Goal: Task Accomplishment & Management: Manage account settings

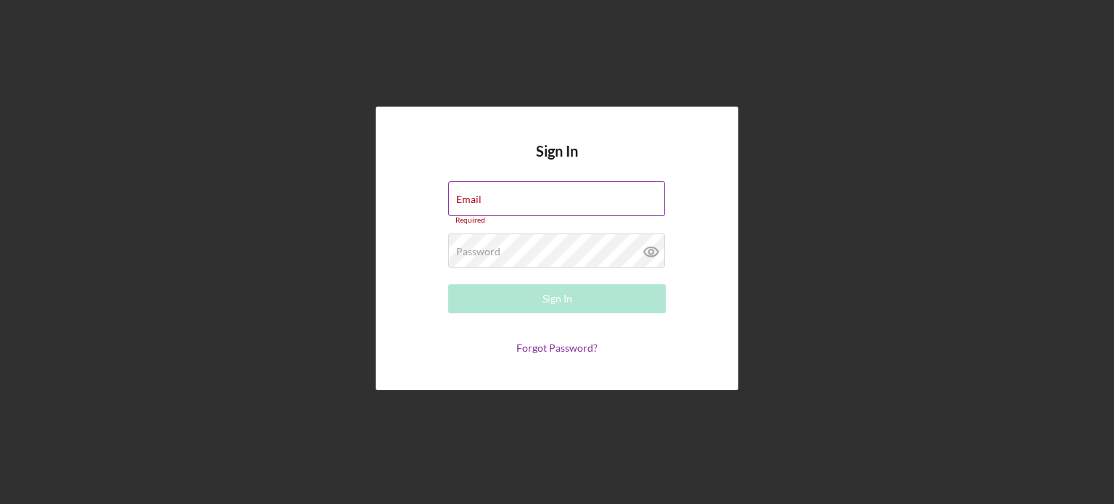
click at [537, 192] on div "Email Required" at bounding box center [557, 203] width 218 height 44
click at [532, 199] on input "Email" at bounding box center [556, 198] width 217 height 35
type input "[EMAIL_ADDRESS][DOMAIN_NAME]"
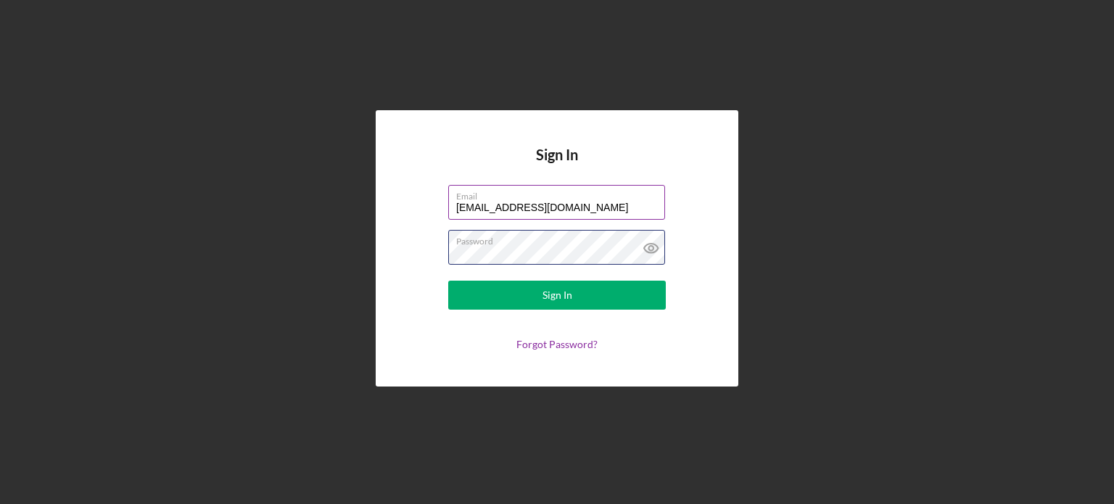
click at [448, 281] on button "Sign In" at bounding box center [557, 295] width 218 height 29
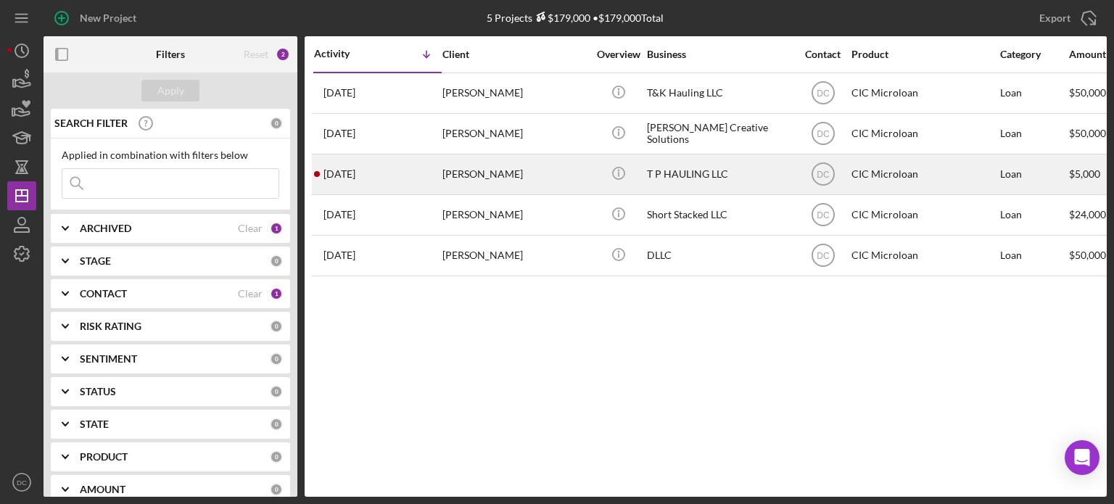
drag, startPoint x: 541, startPoint y: 215, endPoint x: 405, endPoint y: 165, distance: 144.6
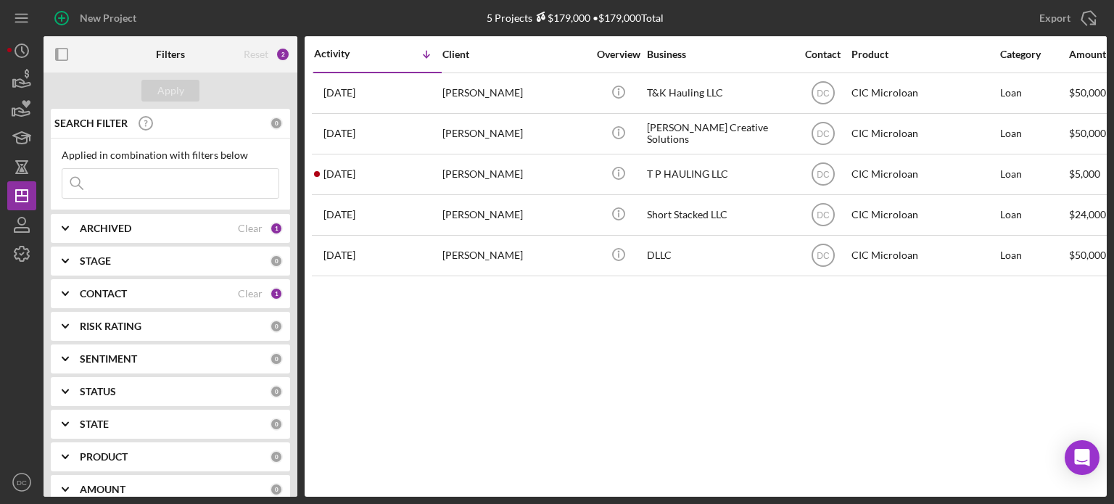
click at [113, 292] on b "CONTACT" at bounding box center [103, 294] width 47 height 12
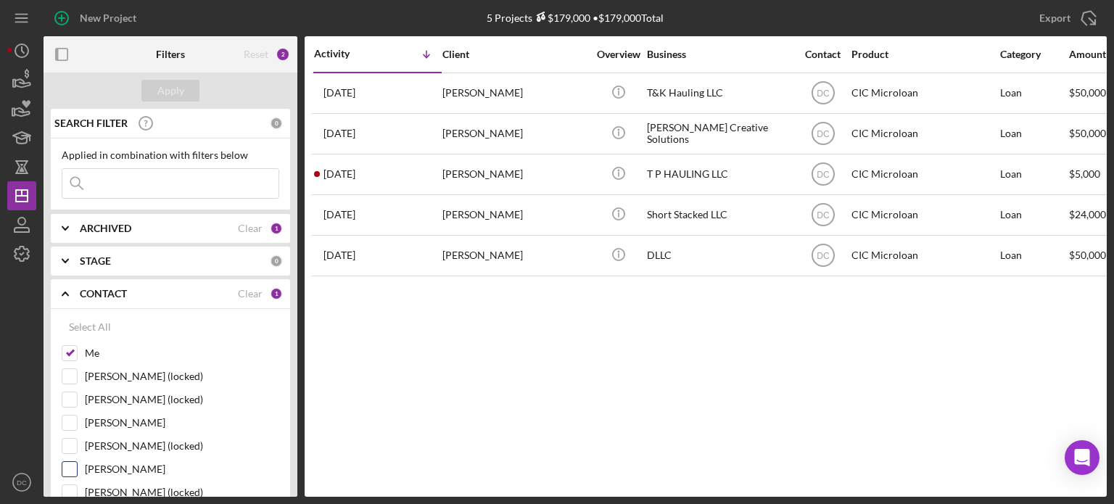
click at [74, 468] on input "[PERSON_NAME]" at bounding box center [69, 469] width 15 height 15
checkbox input "true"
click at [152, 186] on input at bounding box center [170, 183] width 216 height 29
click at [130, 178] on input "mun" at bounding box center [170, 183] width 216 height 29
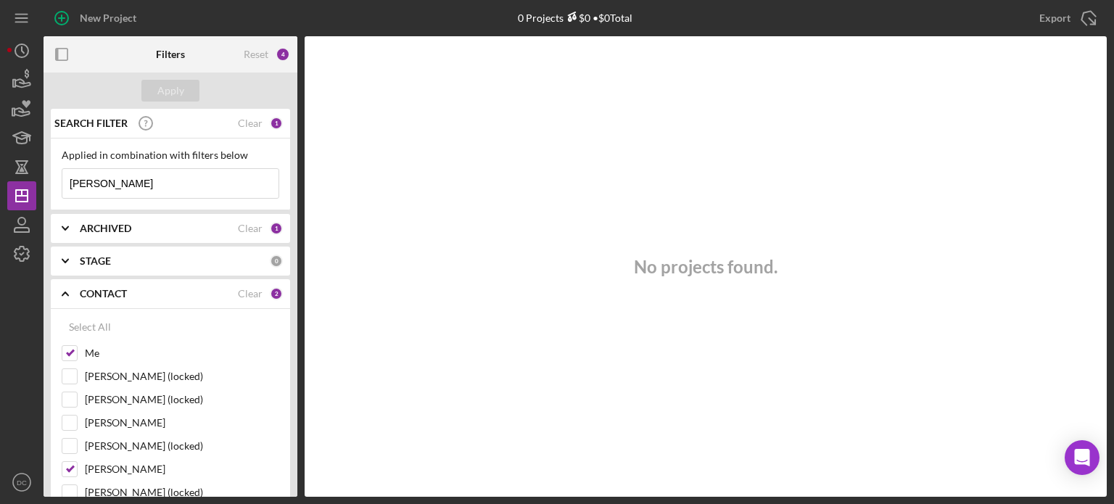
click at [130, 179] on input "[PERSON_NAME]" at bounding box center [170, 183] width 216 height 29
type input "[PERSON_NAME]"
click at [145, 264] on div "STAGE" at bounding box center [175, 261] width 190 height 12
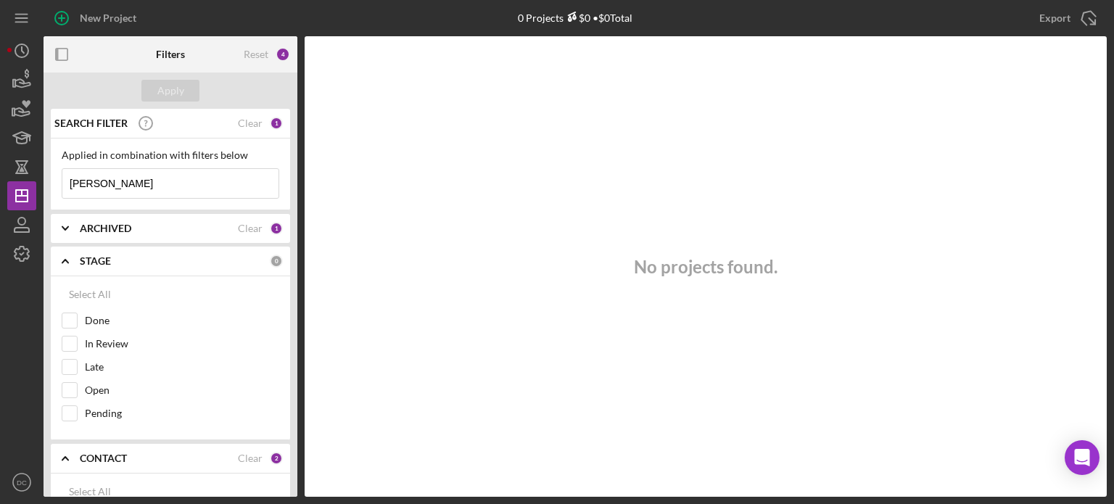
click at [260, 122] on div "SEARCH FILTER Clear 1" at bounding box center [167, 123] width 232 height 36
click at [246, 130] on div "SEARCH FILTER Clear 1" at bounding box center [167, 123] width 232 height 36
click at [242, 118] on div "Clear" at bounding box center [250, 124] width 25 height 12
click at [180, 236] on div "ARCHIVED Clear 1" at bounding box center [181, 228] width 203 height 29
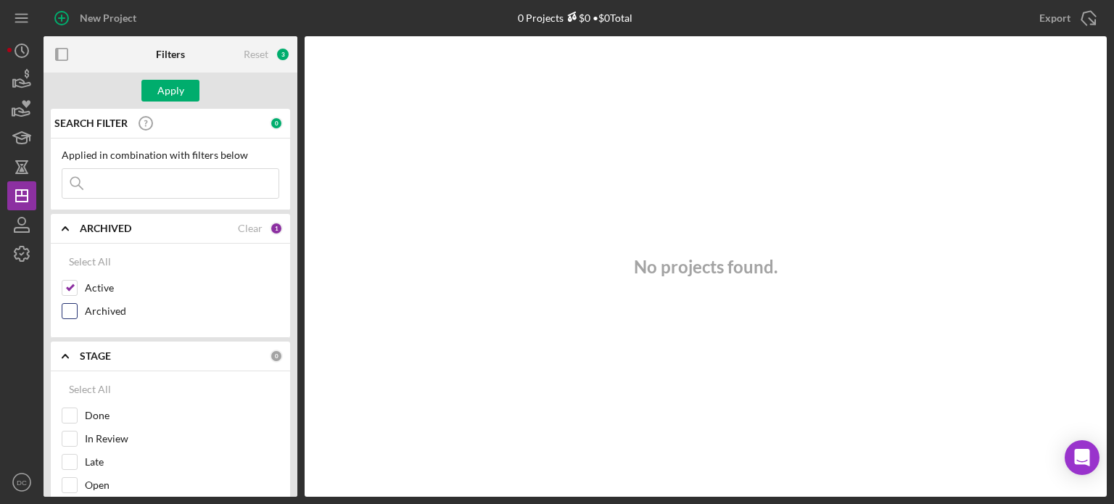
click at [87, 304] on label "Archived" at bounding box center [182, 311] width 194 height 15
click at [77, 304] on input "Archived" at bounding box center [69, 311] width 15 height 15
checkbox input "true"
click at [119, 186] on input at bounding box center [170, 183] width 216 height 29
click at [113, 185] on input "[PERSON_NAME]" at bounding box center [170, 183] width 216 height 29
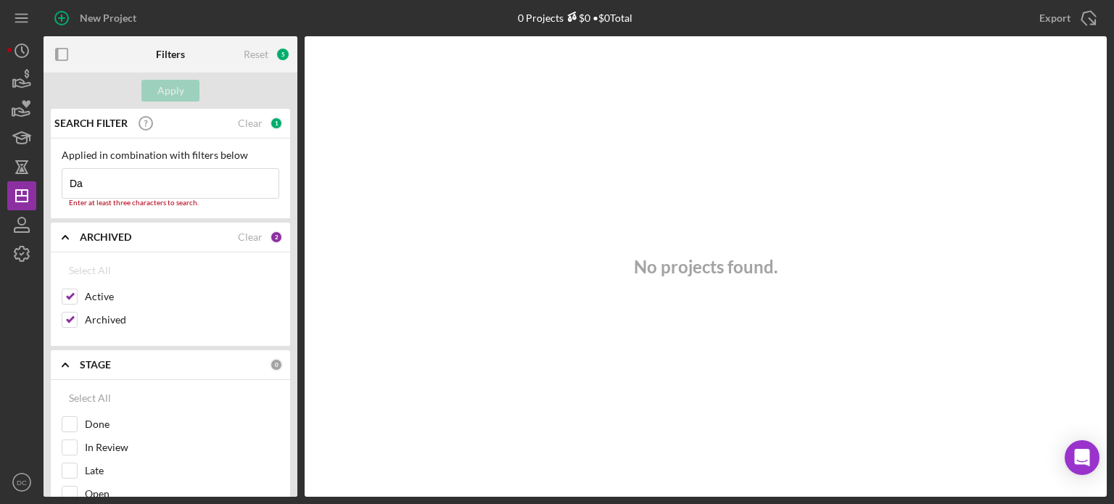
type input "D"
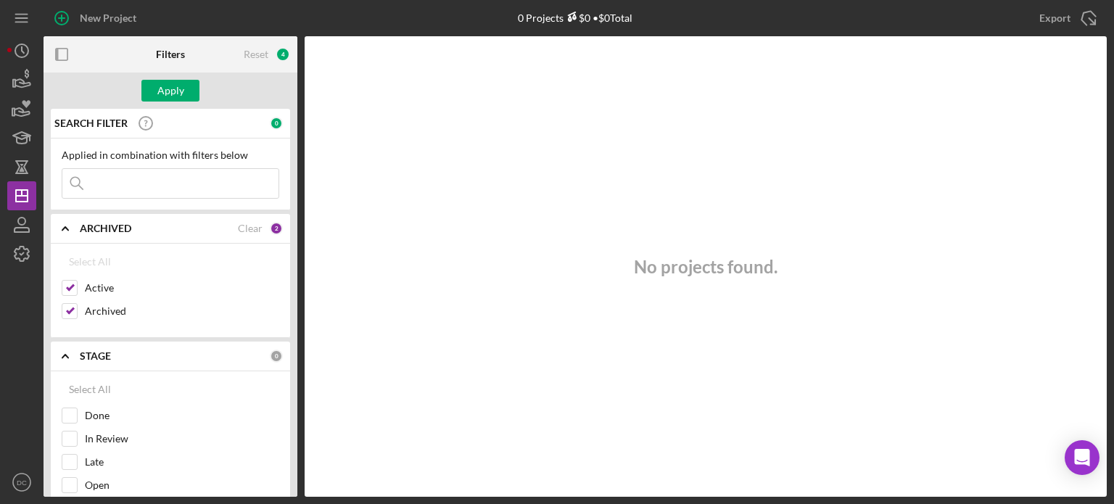
paste input "[PERSON_NAME]'s Event Catering"
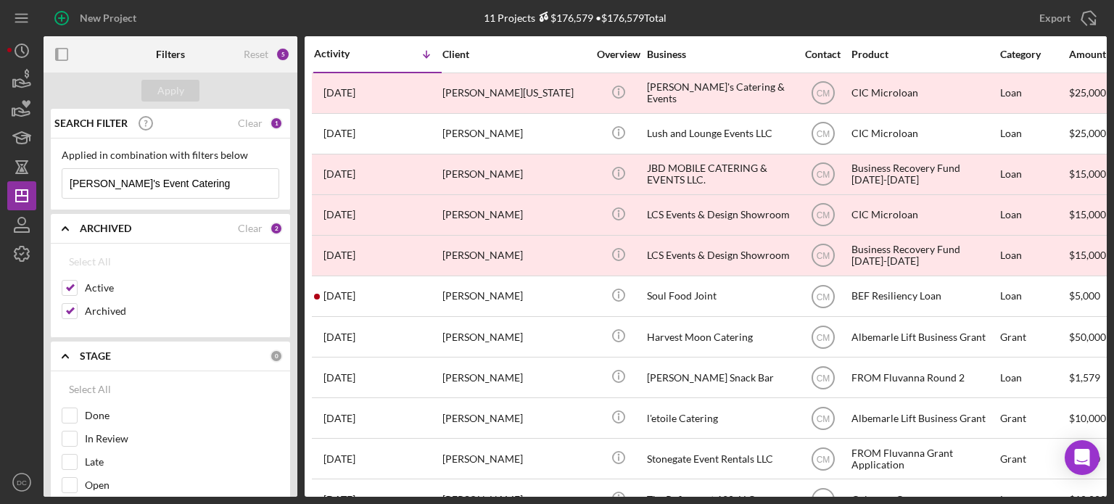
drag, startPoint x: 229, startPoint y: 189, endPoint x: 0, endPoint y: 185, distance: 229.2
click at [0, 185] on div "New Project 11 Projects $176,579 • $176,579 Total Export Icon/Export Filters Re…" at bounding box center [557, 252] width 1114 height 504
click at [128, 182] on input "Mun" at bounding box center [170, 183] width 216 height 29
type input "Muncheez"
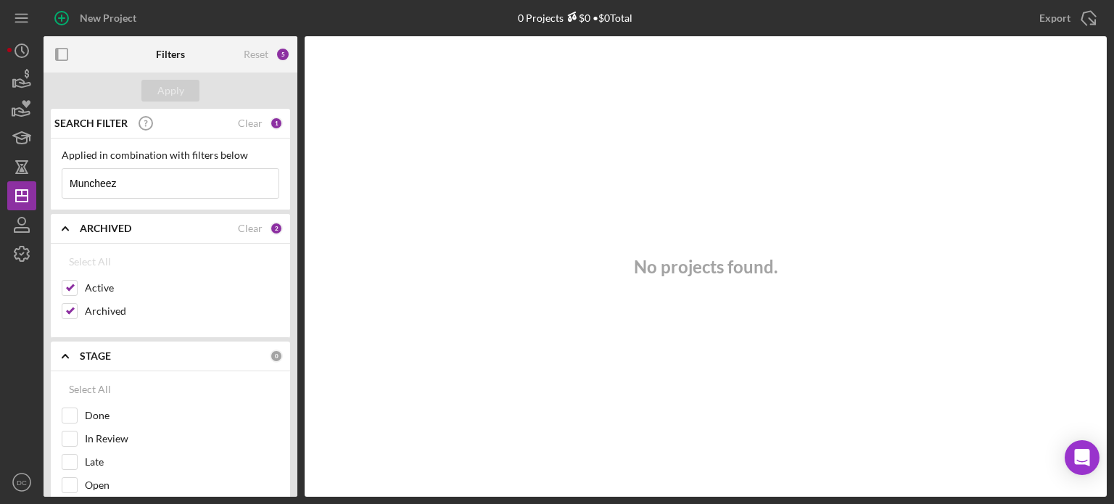
click at [138, 194] on input "Muncheez" at bounding box center [170, 183] width 216 height 29
click at [73, 287] on input "Active" at bounding box center [69, 288] width 15 height 15
checkbox input "false"
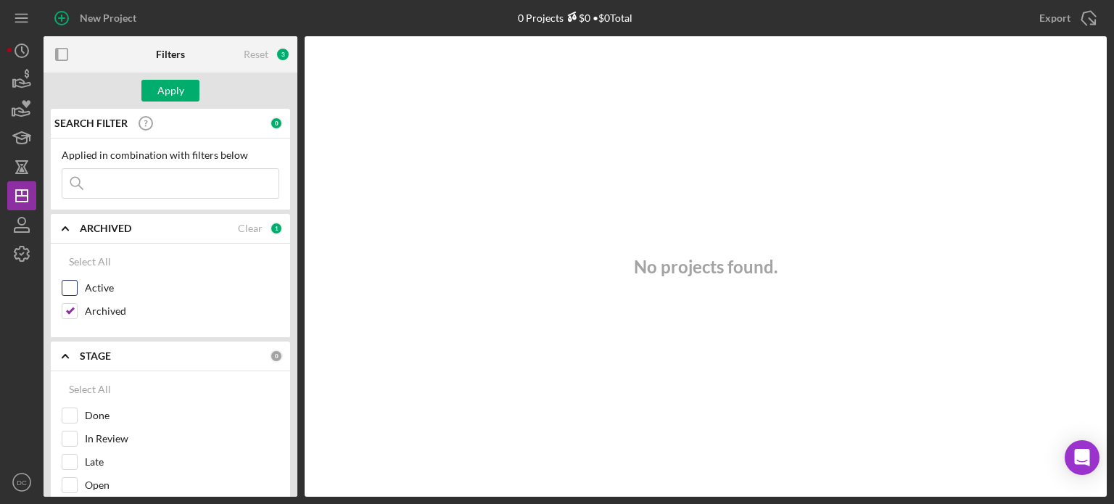
click at [73, 299] on div "Active" at bounding box center [171, 291] width 218 height 23
click at [73, 307] on input "Archived" at bounding box center [69, 311] width 15 height 15
checkbox input "false"
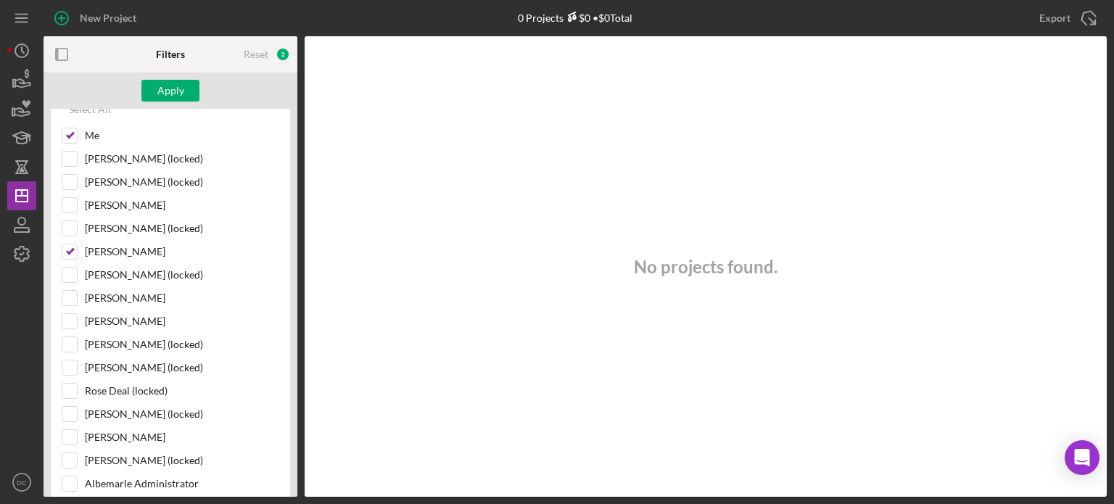
scroll to position [507, 0]
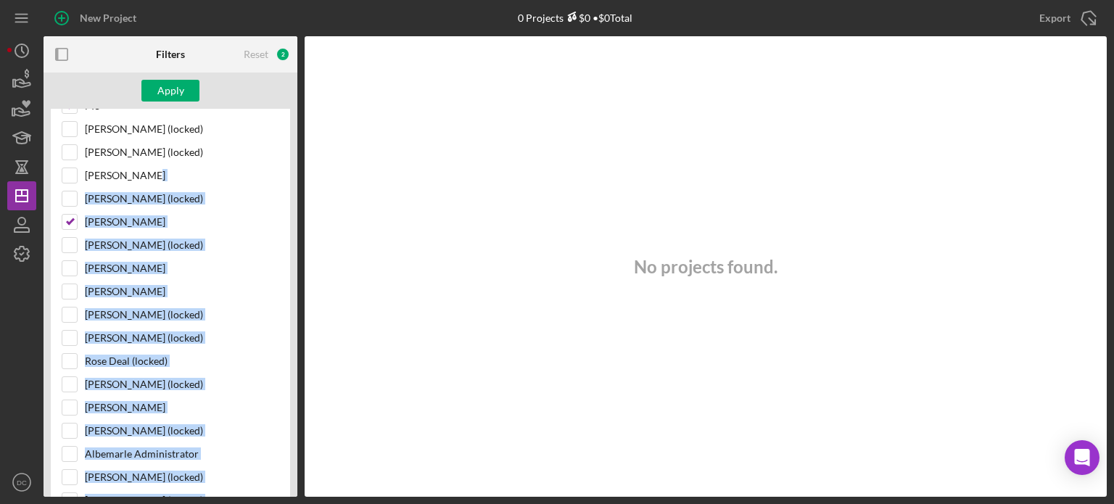
drag, startPoint x: 302, startPoint y: 237, endPoint x: 285, endPoint y: 179, distance: 60.4
click at [285, 179] on div "Filters Reset 2 Apply SEARCH FILTER 0 Applied in combination with filters below…" at bounding box center [575, 266] width 1063 height 461
click at [300, 202] on div "Filters Reset 2 Apply SEARCH FILTER 0 Applied in combination with filters below…" at bounding box center [575, 266] width 1063 height 461
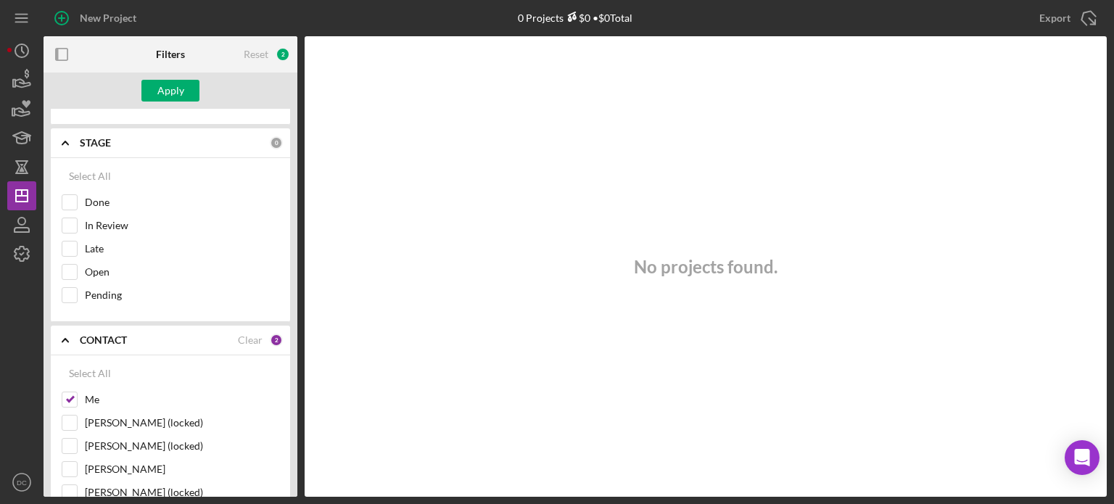
scroll to position [314, 0]
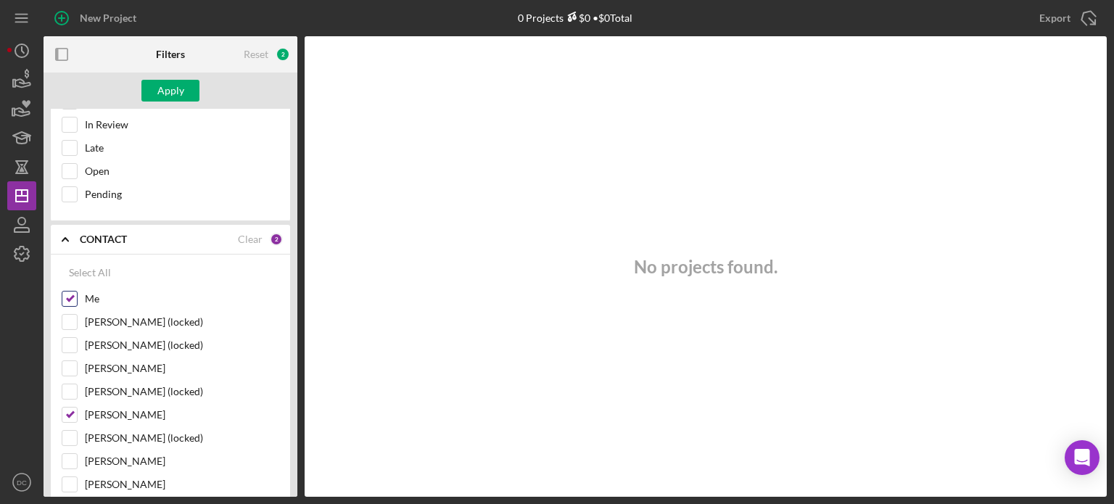
click at [76, 292] on input "Me" at bounding box center [69, 299] width 15 height 15
checkbox input "false"
click at [165, 86] on div "Apply" at bounding box center [170, 91] width 27 height 22
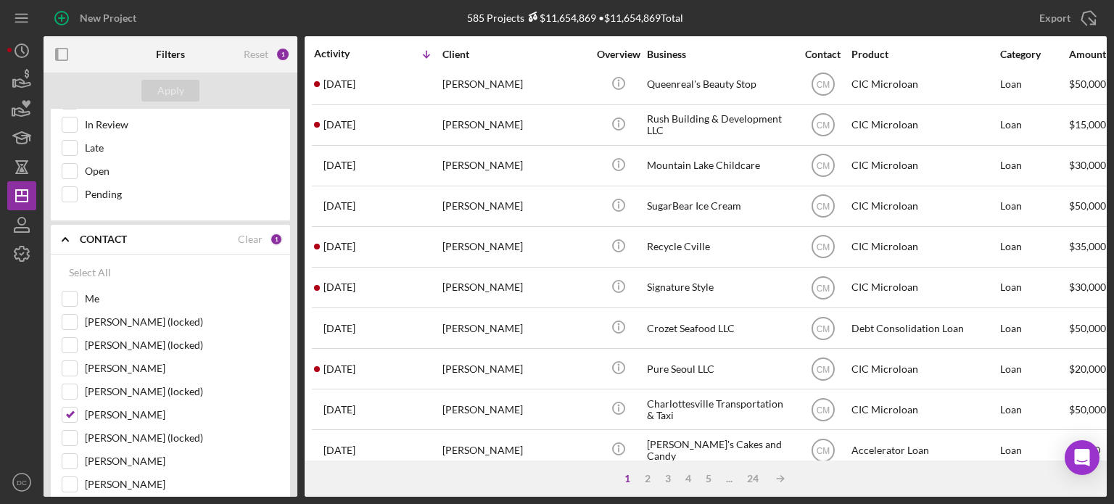
scroll to position [0, 0]
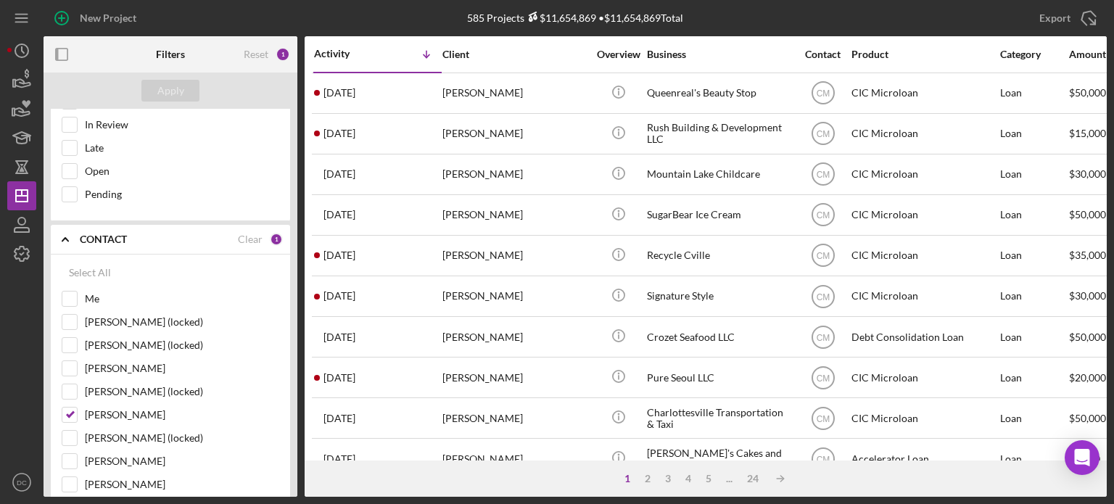
click at [329, 49] on div "Activity" at bounding box center [346, 54] width 64 height 12
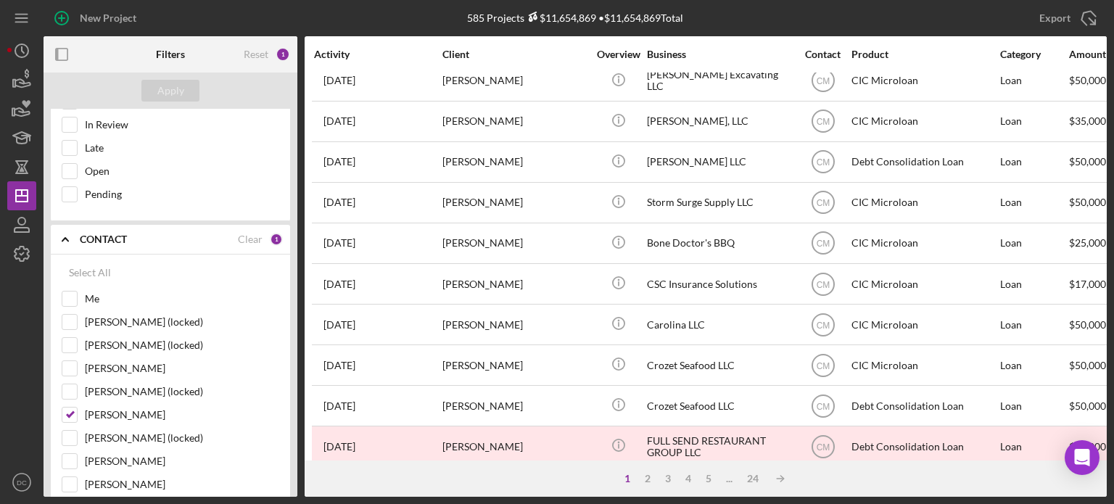
scroll to position [358, 0]
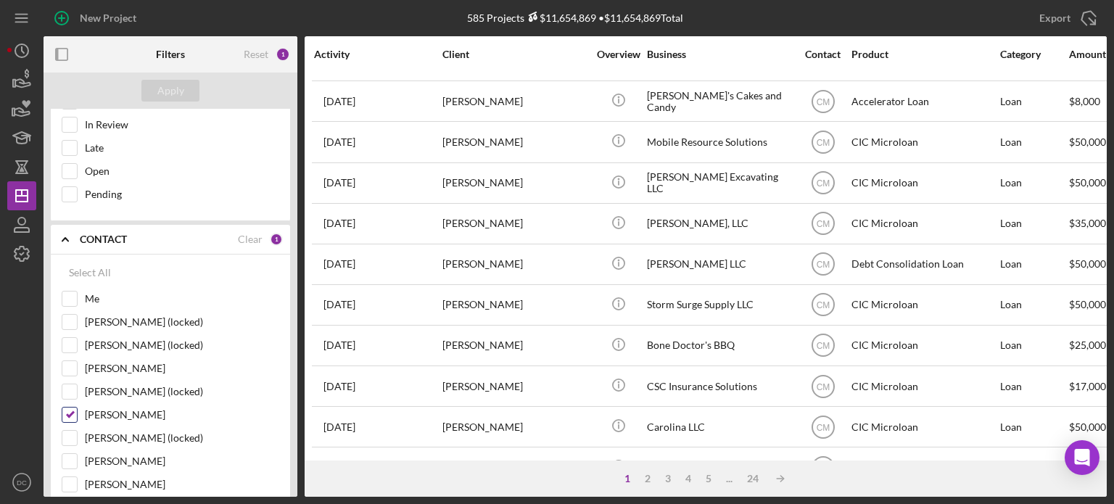
click at [75, 408] on input "[PERSON_NAME]" at bounding box center [69, 415] width 15 height 15
checkbox input "false"
drag, startPoint x: 299, startPoint y: 234, endPoint x: 284, endPoint y: 115, distance: 119.8
click at [284, 115] on div "Filters Reset 0 Apply SEARCH FILTER 0 Applied in combination with filters below…" at bounding box center [575, 266] width 1063 height 461
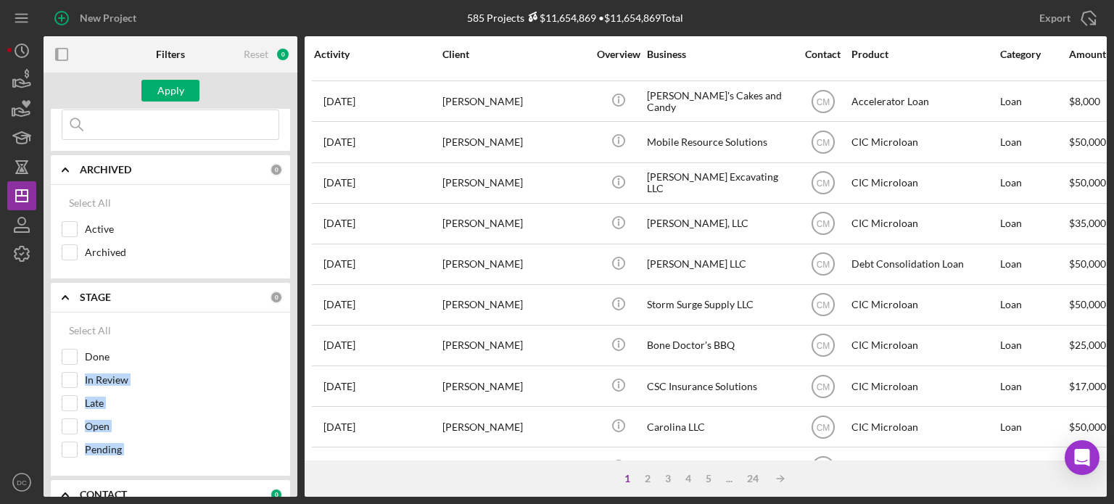
scroll to position [0, 0]
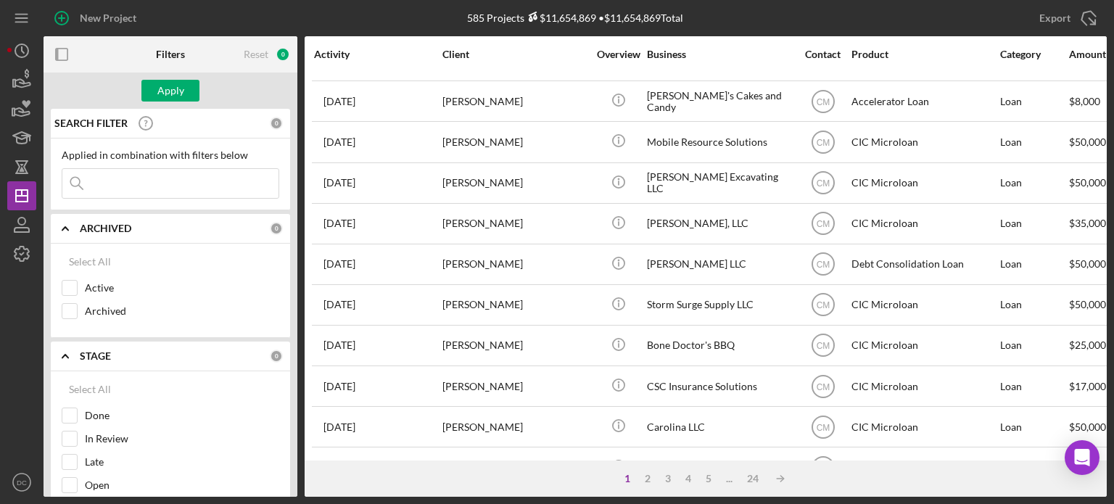
click at [139, 184] on input at bounding box center [170, 183] width 216 height 29
click at [139, 181] on input at bounding box center [170, 183] width 216 height 29
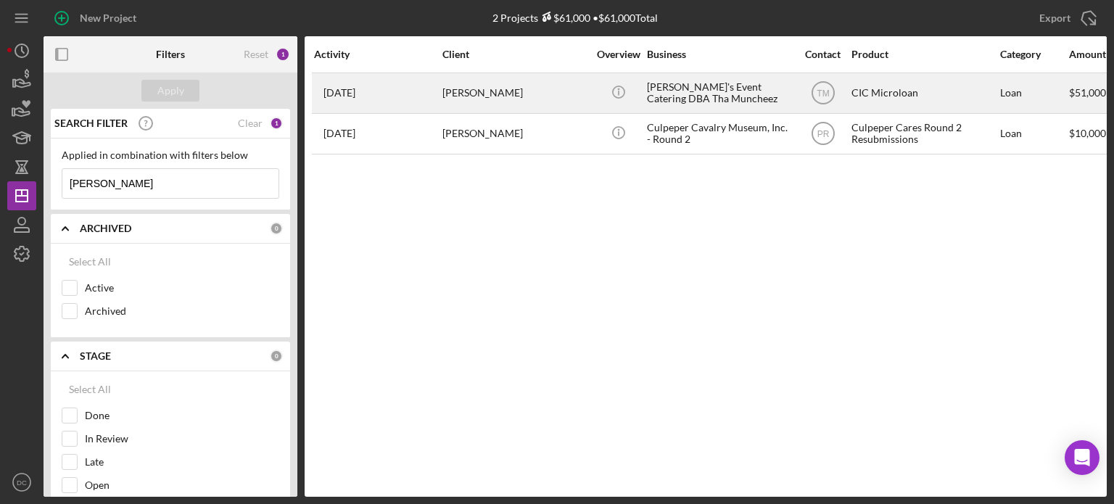
type input "[PERSON_NAME]"
click at [693, 94] on div "[PERSON_NAME]'s Event Catering DBA Tha Muncheez" at bounding box center [719, 93] width 145 height 38
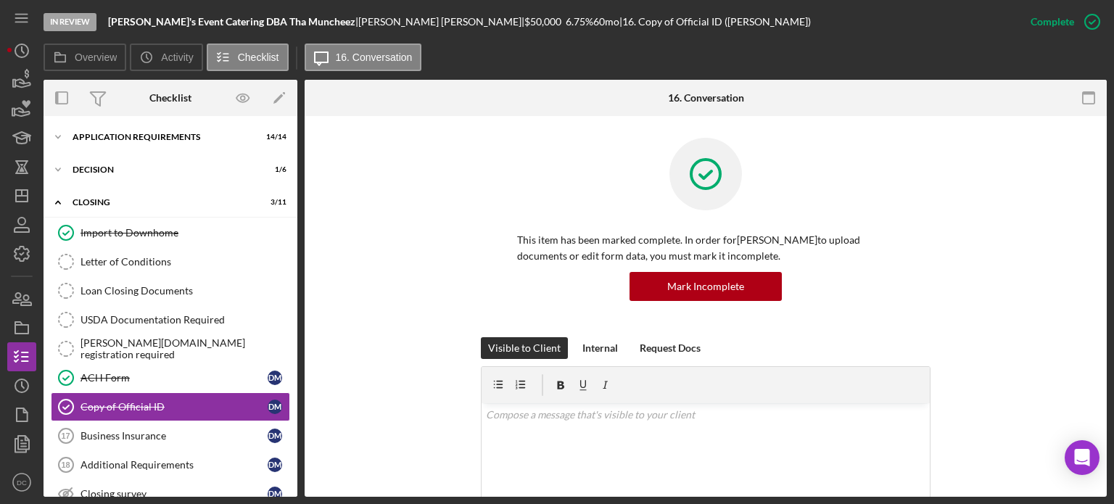
scroll to position [84, 0]
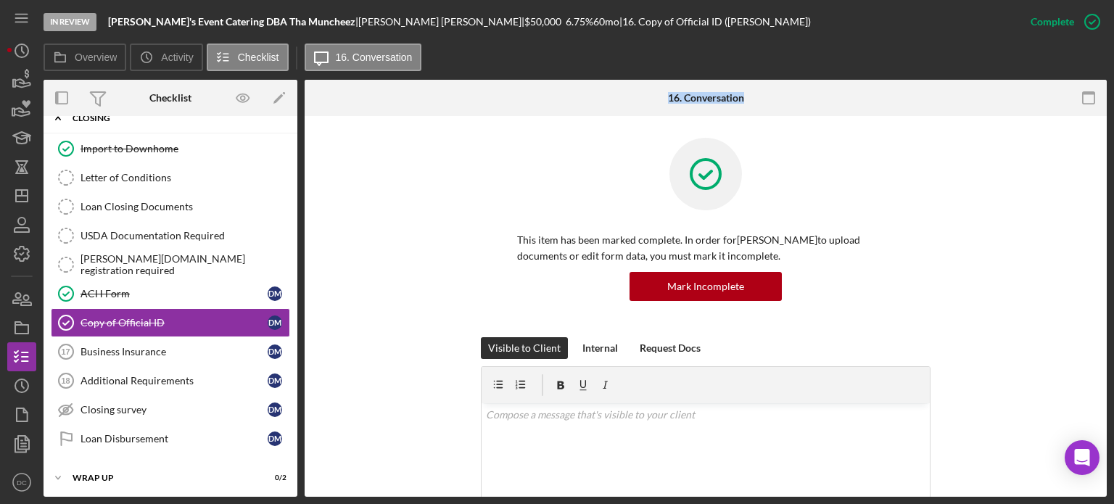
drag, startPoint x: 301, startPoint y: 220, endPoint x: 276, endPoint y: 132, distance: 91.4
click at [276, 132] on div "Overview Internal Workflow Stage In Review Icon/Dropdown Arrow Archive (can una…" at bounding box center [575, 288] width 1063 height 417
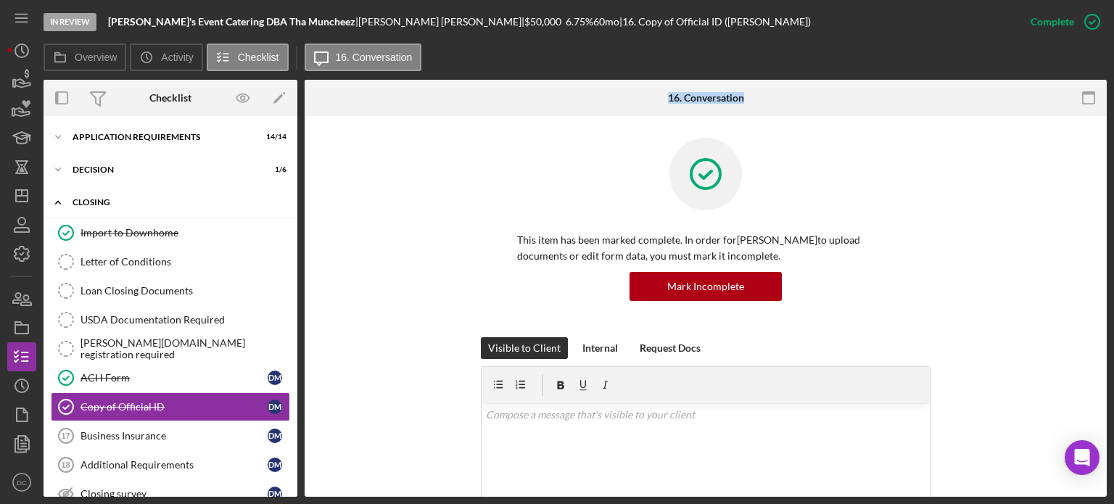
click at [103, 200] on div "CLOSING" at bounding box center [176, 202] width 207 height 9
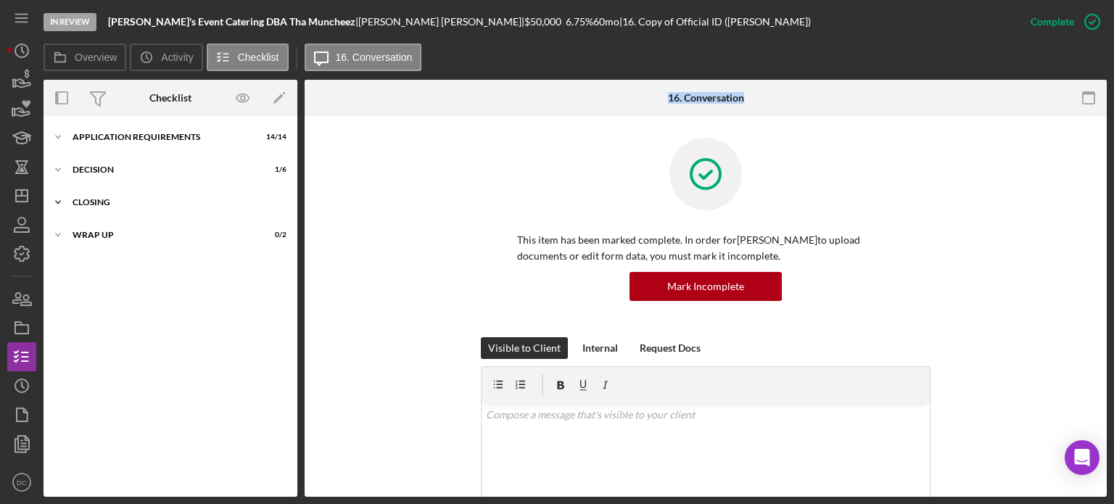
click at [103, 200] on div "CLOSING" at bounding box center [176, 202] width 207 height 9
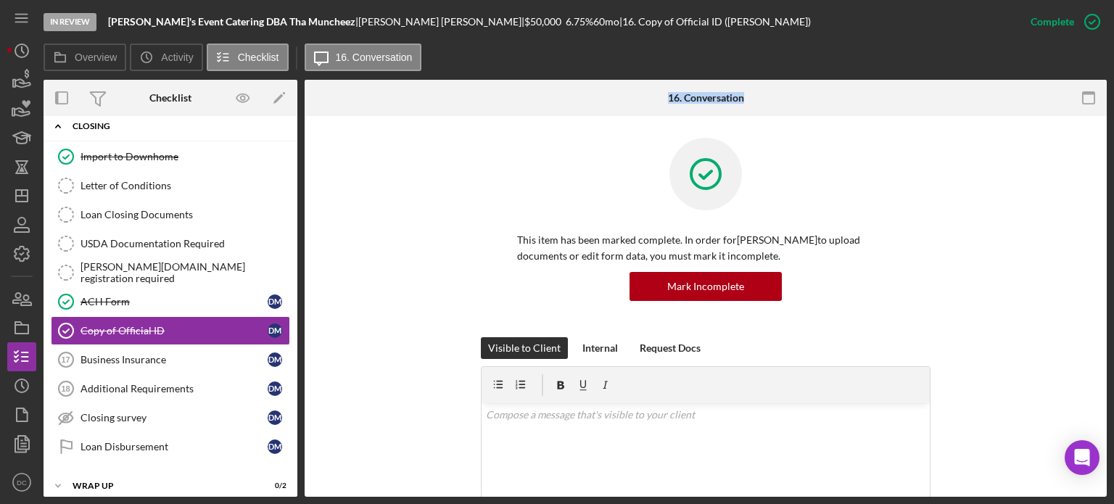
scroll to position [84, 0]
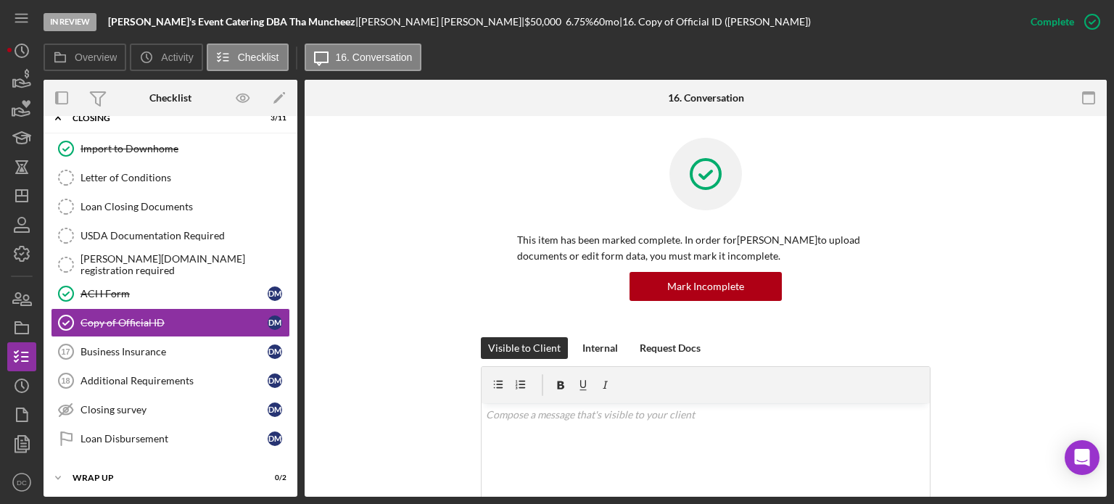
drag, startPoint x: 299, startPoint y: 318, endPoint x: 286, endPoint y: 244, distance: 75.8
click at [286, 244] on div "Overview Internal Workflow Stage In Review Icon/Dropdown Arrow Archive (can una…" at bounding box center [575, 288] width 1063 height 417
drag, startPoint x: 297, startPoint y: 243, endPoint x: 287, endPoint y: 185, distance: 59.0
click at [287, 185] on div "Overview Internal Workflow Stage In Review Icon/Dropdown Arrow Archive (can una…" at bounding box center [575, 288] width 1063 height 417
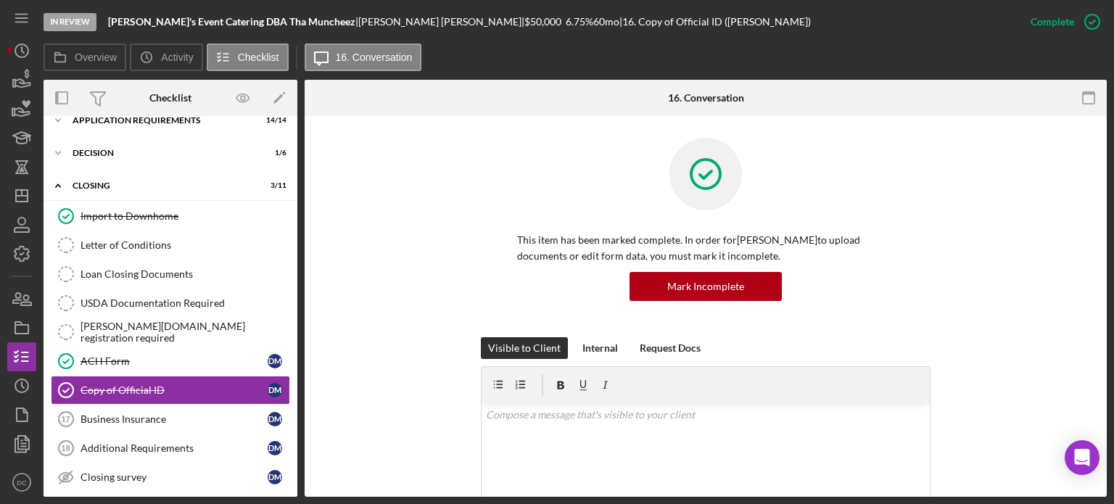
scroll to position [0, 0]
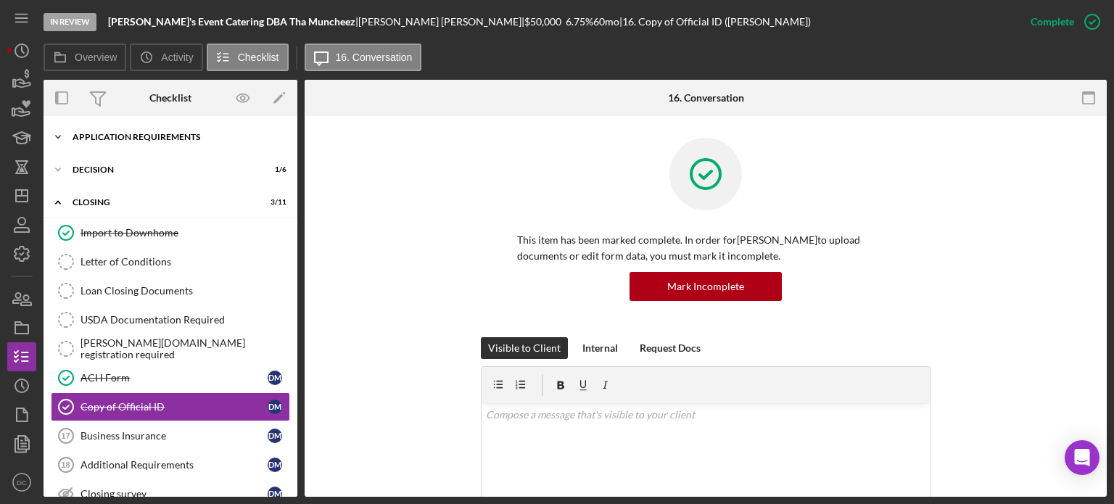
click at [191, 132] on div "Icon/Expander APPLICATION REQUIREMENTS 14 / 14" at bounding box center [171, 137] width 254 height 29
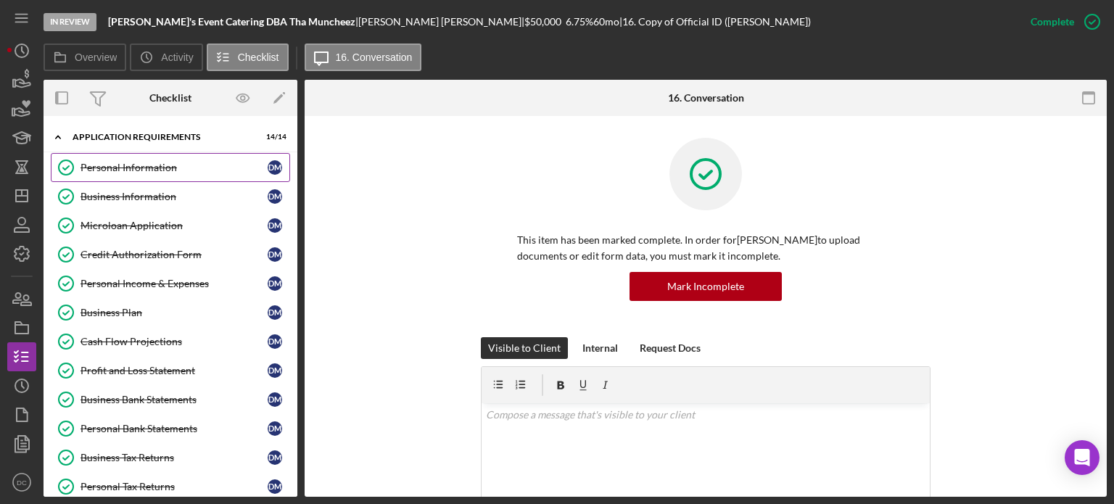
click at [139, 175] on link "Personal Information Personal Information [PERSON_NAME]" at bounding box center [170, 167] width 239 height 29
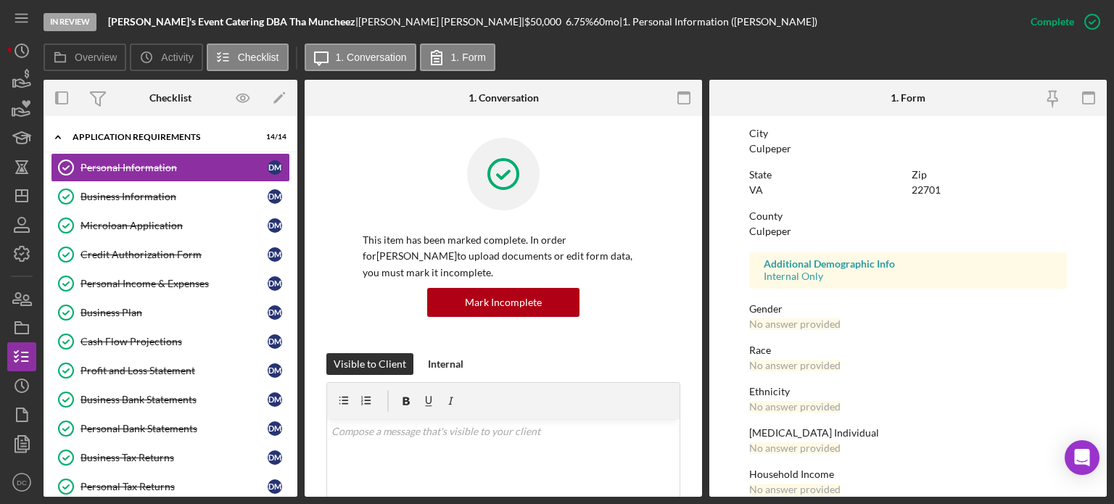
scroll to position [296, 0]
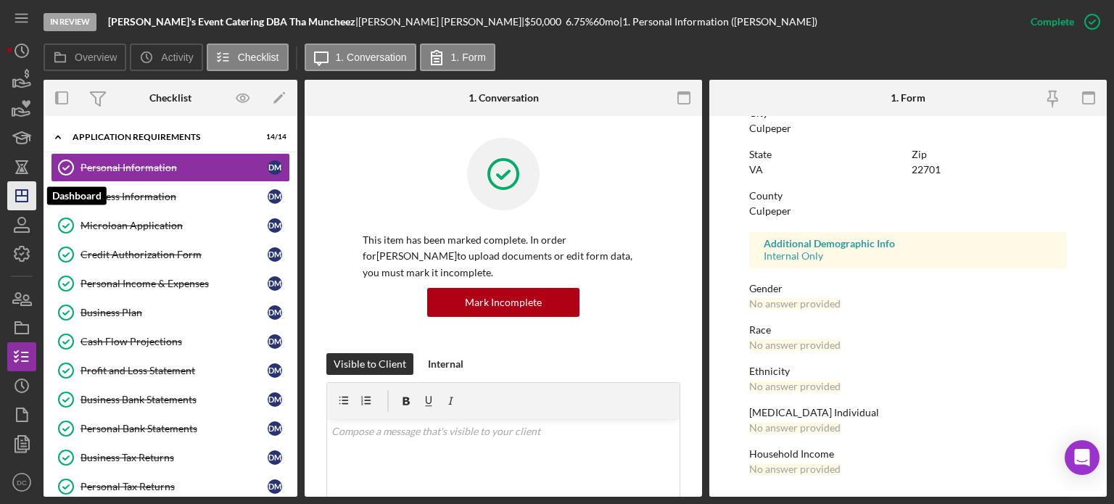
click at [22, 199] on icon "Icon/Dashboard" at bounding box center [22, 196] width 36 height 36
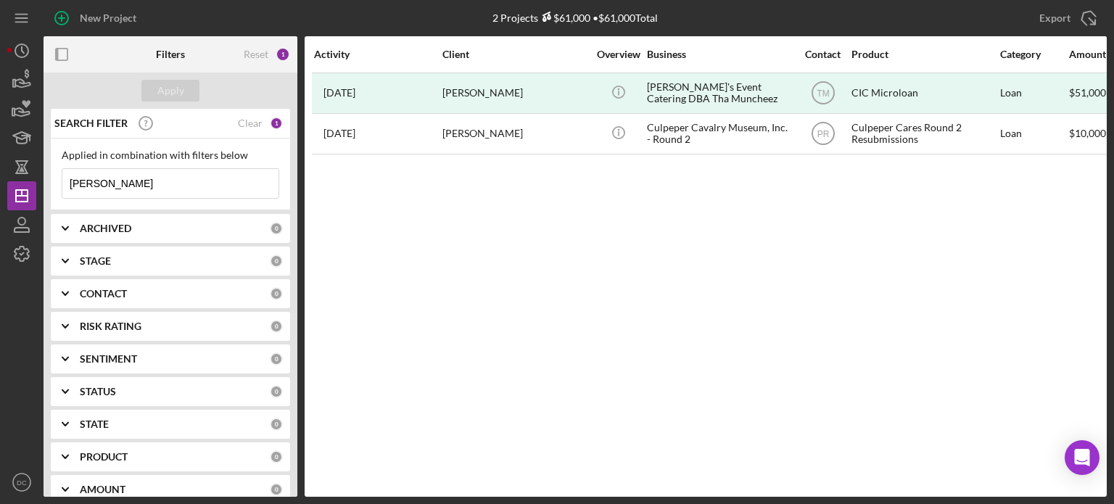
drag, startPoint x: 142, startPoint y: 178, endPoint x: 46, endPoint y: 182, distance: 95.8
click at [46, 182] on div "SEARCH FILTER Clear 1 Applied in combination with filters below [PERSON_NAME] I…" at bounding box center [171, 303] width 254 height 388
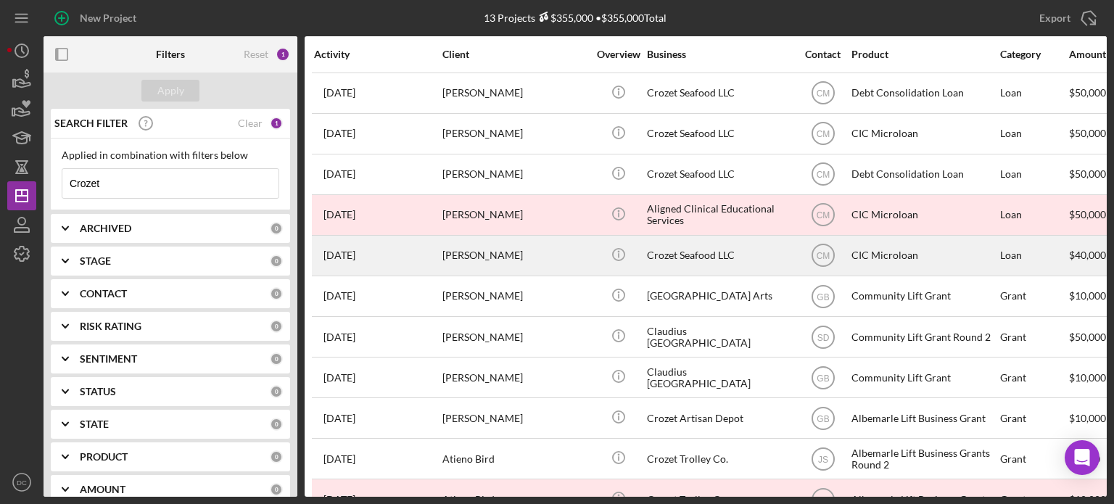
type input "Crozet"
click at [384, 260] on div "[DATE] [PERSON_NAME]" at bounding box center [377, 255] width 127 height 38
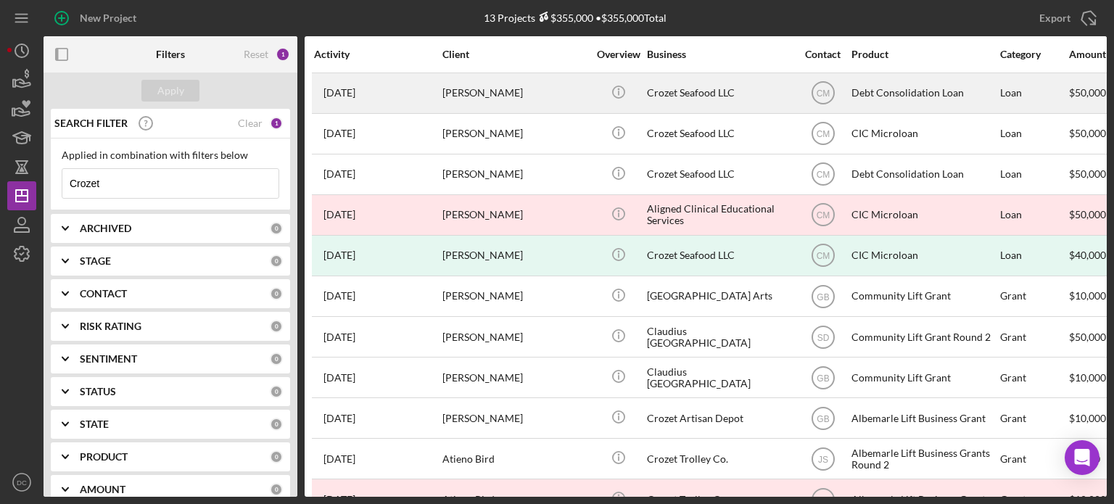
click at [456, 92] on div "[PERSON_NAME]" at bounding box center [514, 93] width 145 height 38
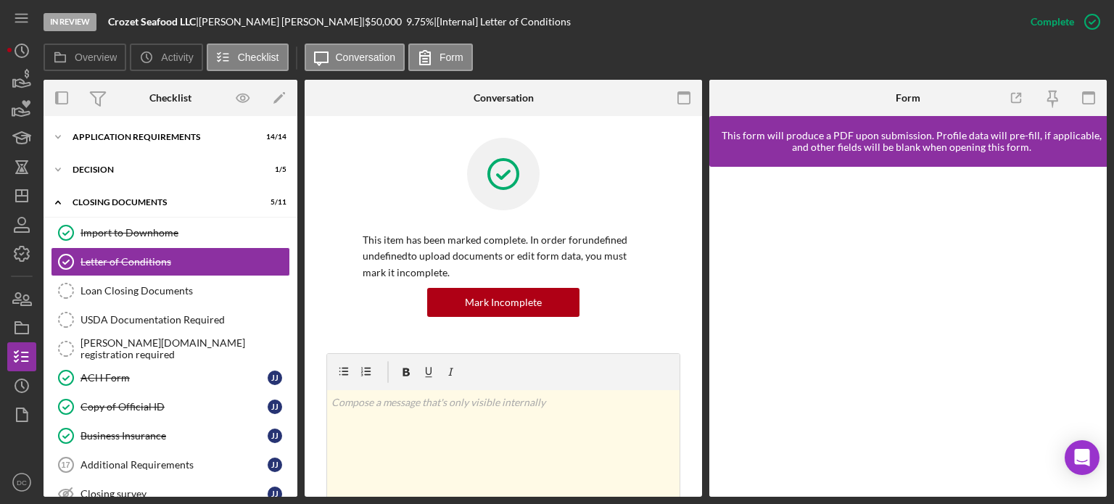
drag, startPoint x: 297, startPoint y: 245, endPoint x: 297, endPoint y: 313, distance: 67.5
click at [297, 313] on div "Overview Internal Workflow Stage In Review Icon/Dropdown Arrow Archive (can una…" at bounding box center [575, 288] width 1063 height 417
click at [204, 177] on div "Icon/Expander Decision 1 / 5" at bounding box center [171, 169] width 254 height 29
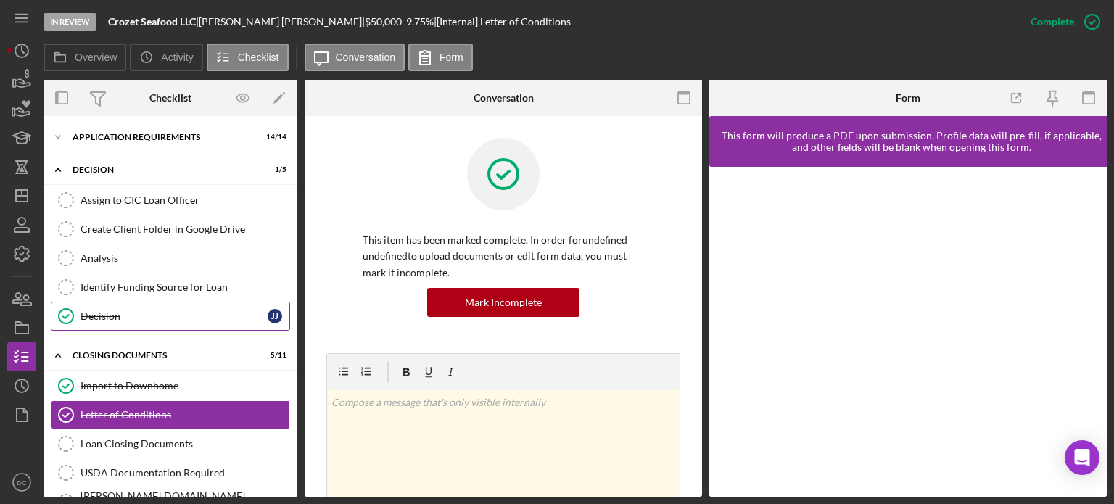
click at [149, 310] on div "Decision" at bounding box center [174, 316] width 187 height 12
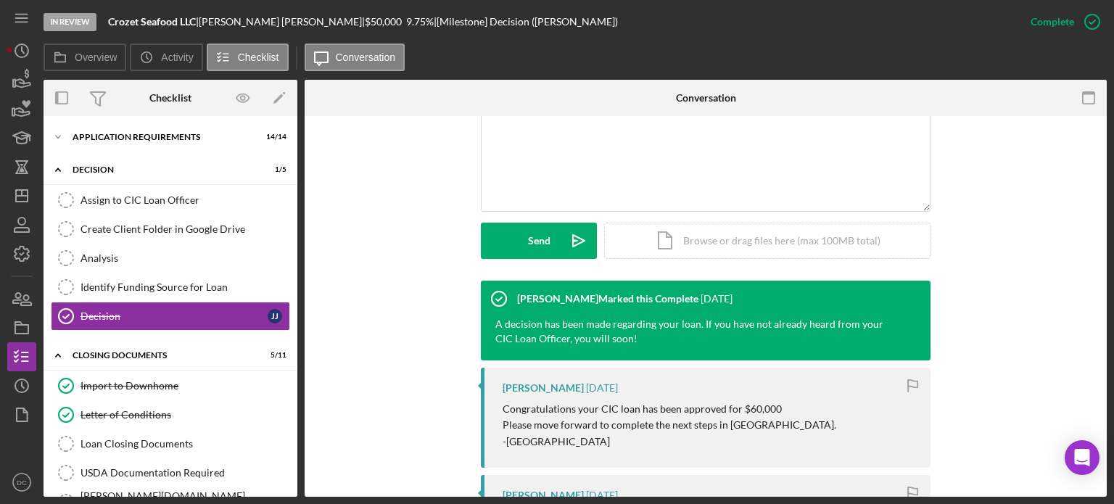
scroll to position [323, 0]
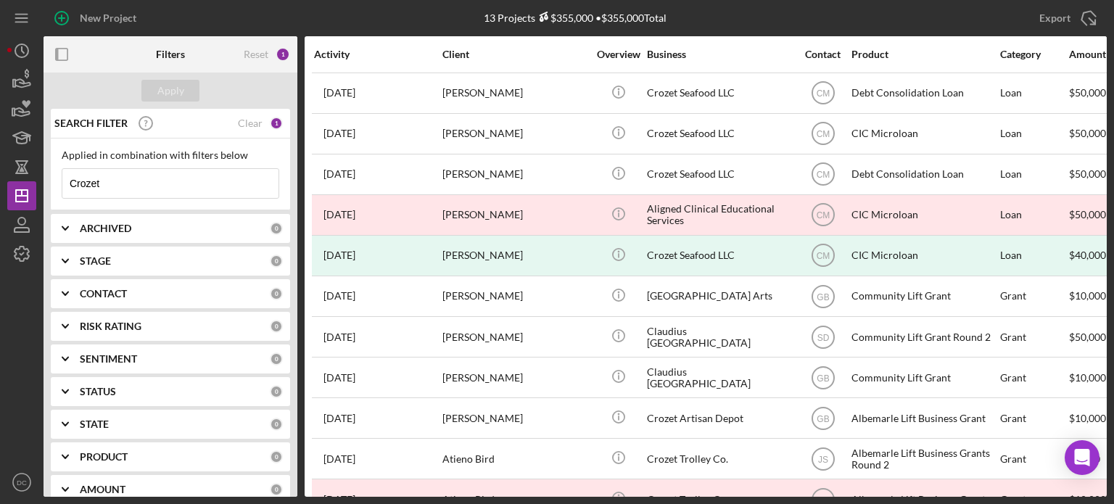
click at [102, 185] on input "Crozet" at bounding box center [170, 183] width 216 height 29
type input "[PERSON_NAME]"
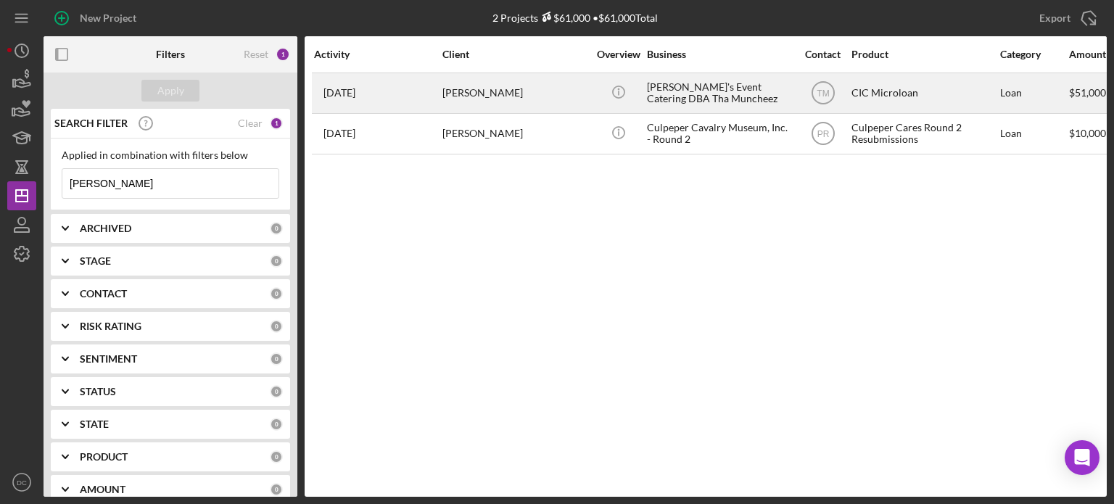
click at [682, 83] on div "[PERSON_NAME]'s Event Catering DBA Tha Muncheez" at bounding box center [719, 93] width 145 height 38
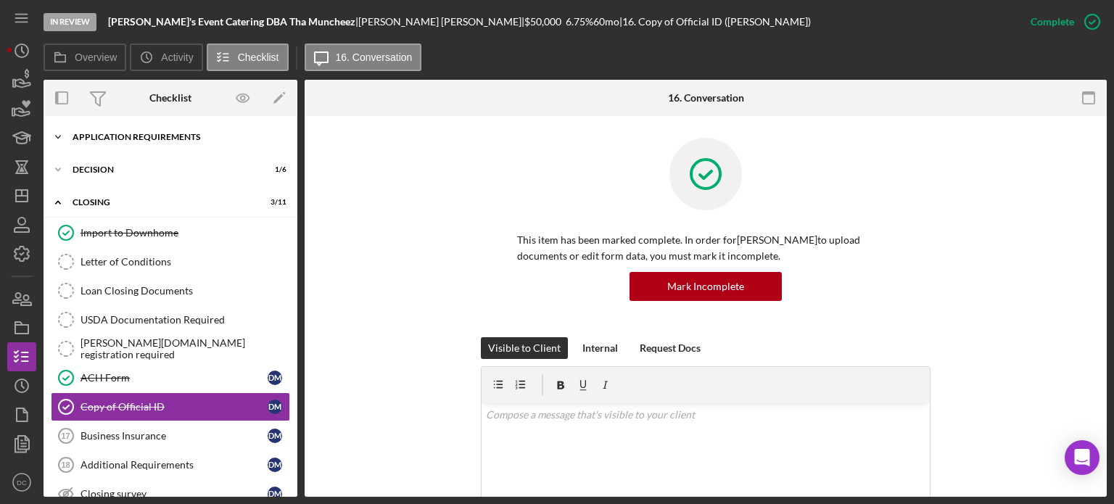
click at [206, 141] on div "Icon/Expander APPLICATION REQUIREMENTS 14 / 14" at bounding box center [171, 137] width 254 height 29
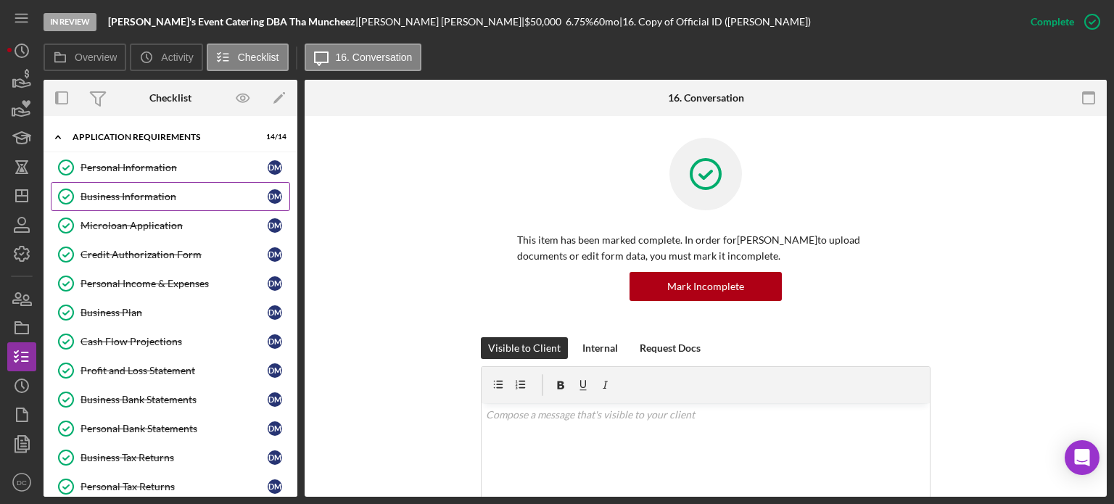
click at [133, 193] on div "Business Information" at bounding box center [174, 197] width 187 height 12
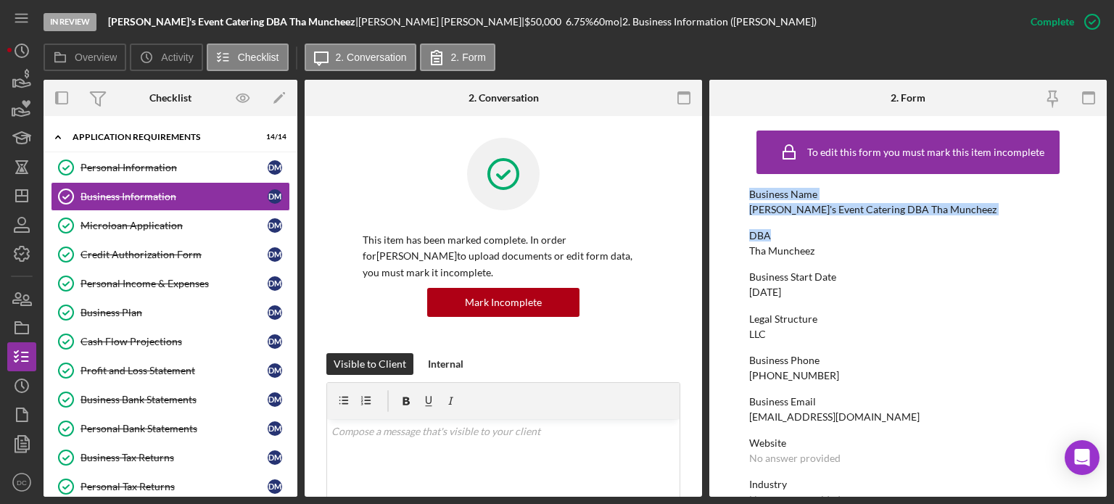
drag, startPoint x: 1107, startPoint y: 168, endPoint x: 1113, endPoint y: 223, distance: 55.5
click at [1113, 223] on div "In Review [PERSON_NAME]'s Event Catering DBA Tha Muncheez | [PERSON_NAME] | $50…" at bounding box center [557, 252] width 1114 height 504
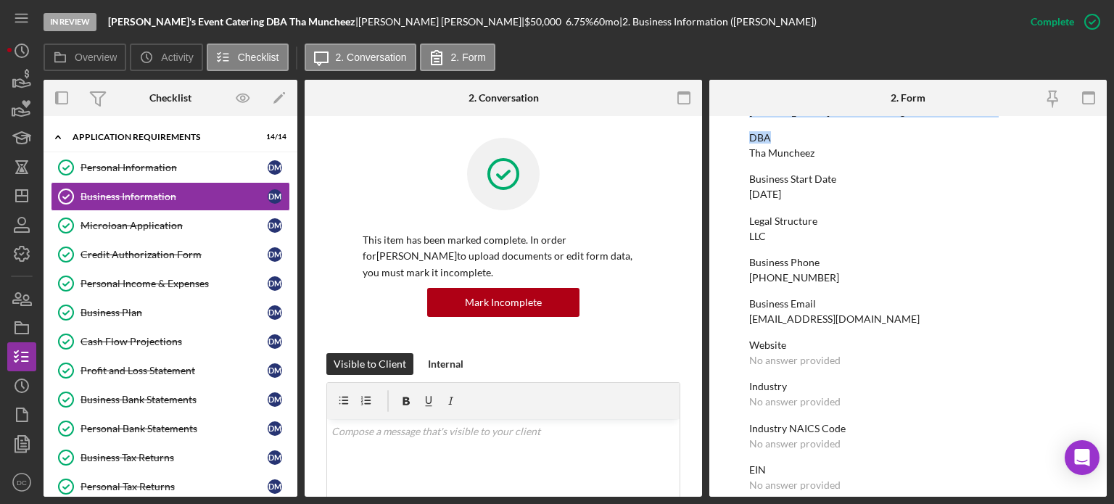
scroll to position [118, 0]
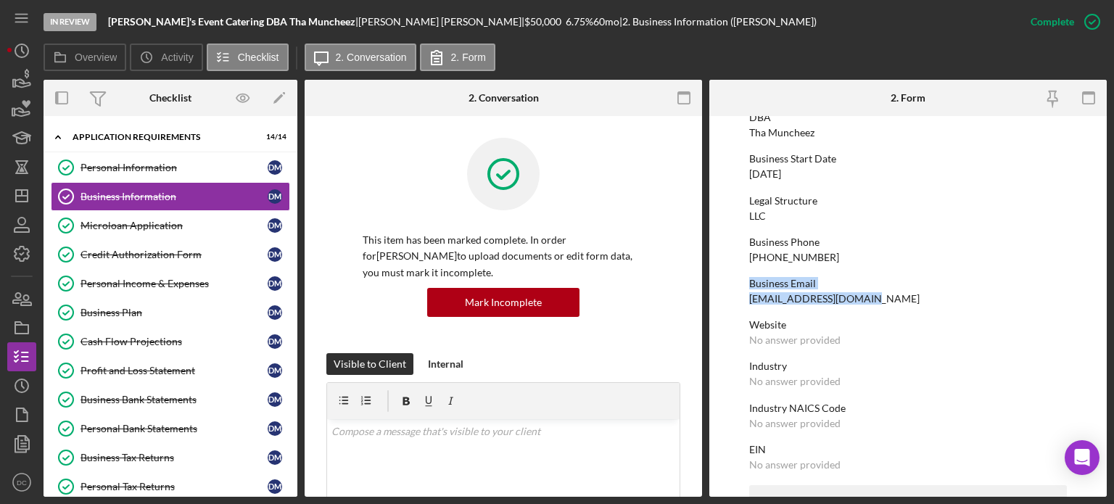
drag, startPoint x: 1102, startPoint y: 263, endPoint x: 1103, endPoint y: 297, distance: 34.8
click at [1103, 297] on form "To edit this form you must mark this item incomplete Business Name [PERSON_NAME…" at bounding box center [908, 306] width 398 height 381
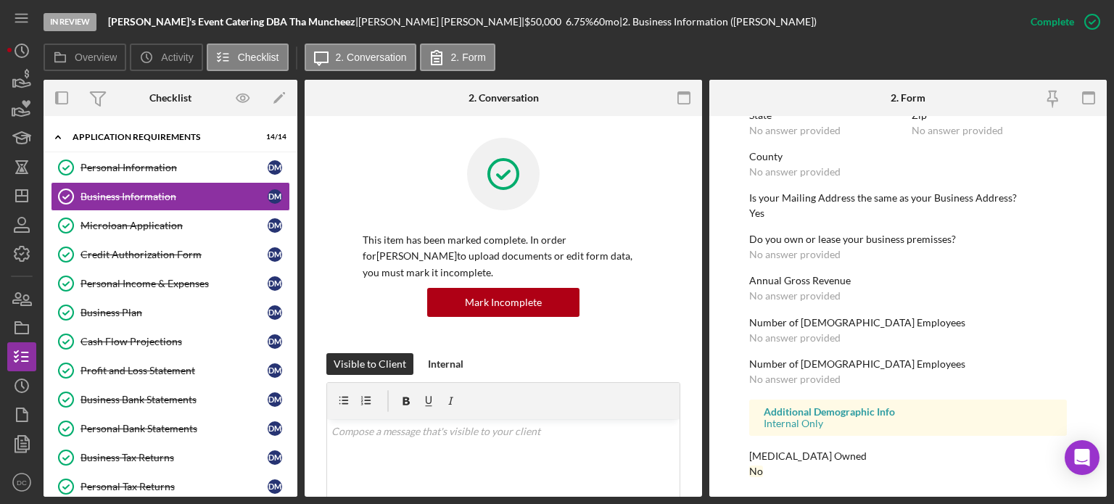
scroll to position [713, 0]
click at [117, 225] on div "Microloan Application" at bounding box center [174, 226] width 187 height 12
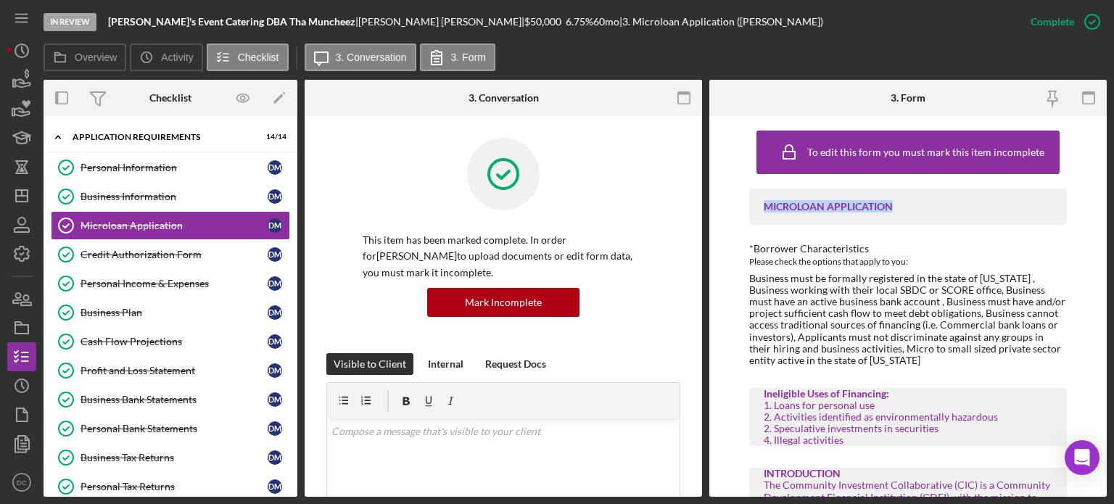
drag, startPoint x: 1106, startPoint y: 138, endPoint x: 1108, endPoint y: 214, distance: 76.2
click at [1108, 214] on div "In Review [PERSON_NAME]'s Event Catering DBA Tha Muncheez | [PERSON_NAME] | $50…" at bounding box center [557, 252] width 1114 height 504
click at [1098, 154] on div "To edit this form you must mark this item incomplete MICROLOAN APPLICATION *Bor…" at bounding box center [908, 306] width 398 height 381
drag, startPoint x: 1107, startPoint y: 143, endPoint x: 1103, endPoint y: 184, distance: 40.9
click at [1103, 184] on div "In Review [PERSON_NAME]'s Event Catering DBA Tha Muncheez | [PERSON_NAME] | $50…" at bounding box center [557, 252] width 1114 height 504
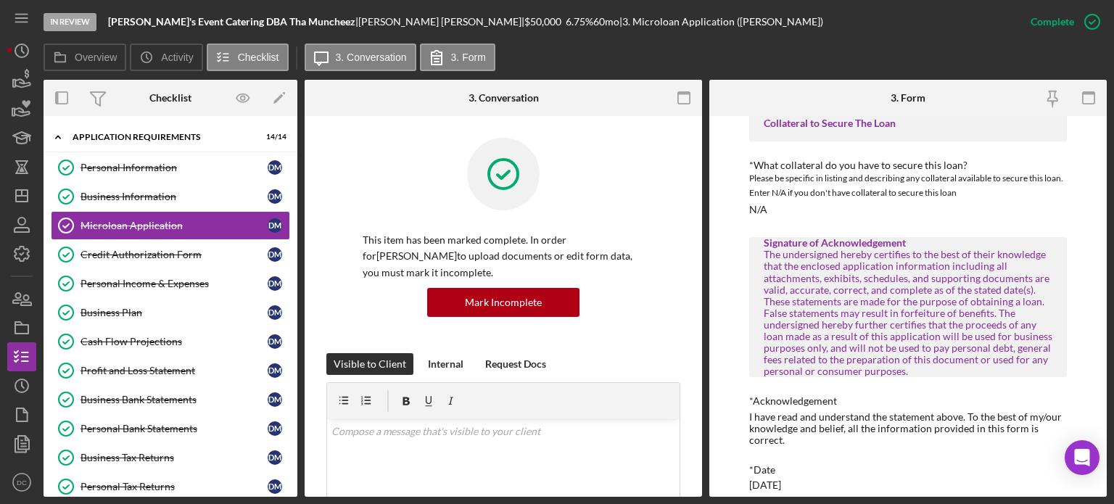
scroll to position [2949, 0]
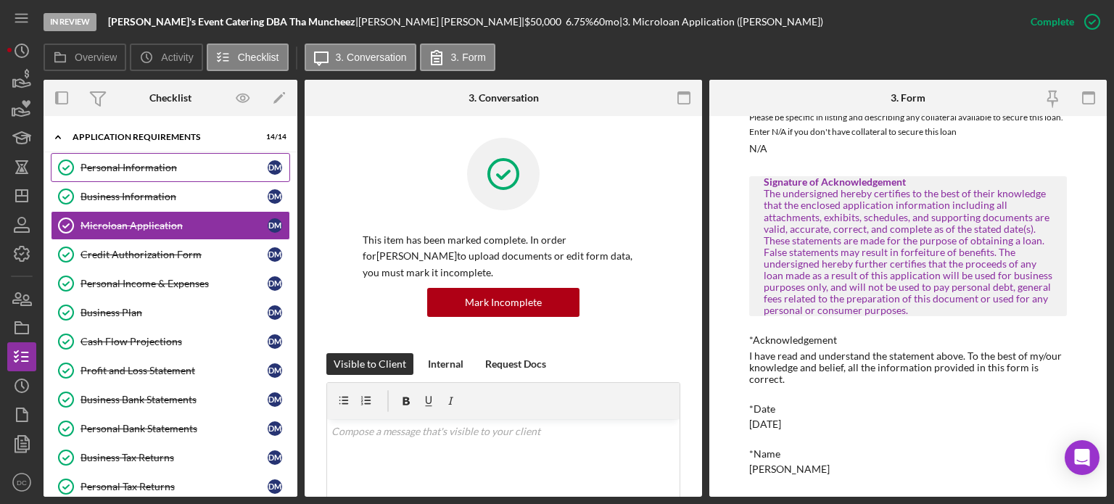
click at [122, 176] on link "Personal Information Personal Information [PERSON_NAME]" at bounding box center [170, 167] width 239 height 29
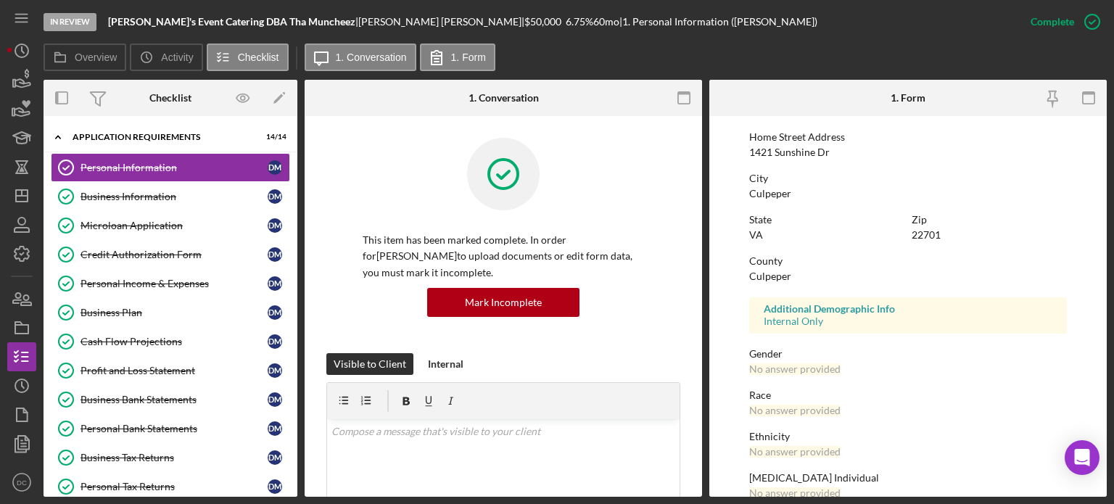
scroll to position [296, 0]
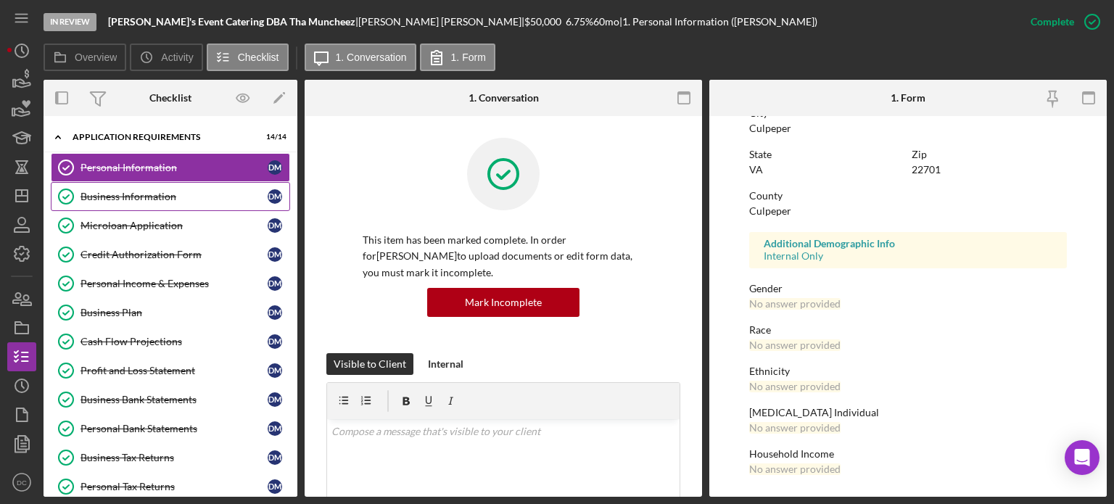
click at [170, 199] on div "Business Information" at bounding box center [174, 197] width 187 height 12
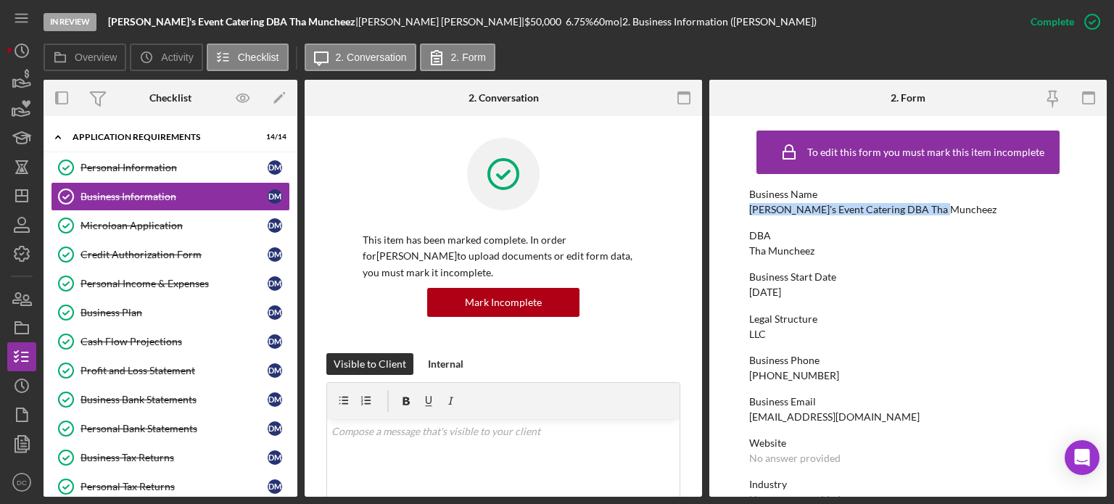
drag, startPoint x: 1108, startPoint y: 178, endPoint x: 1113, endPoint y: 208, distance: 31.0
click at [1113, 208] on div "In Review [PERSON_NAME]'s Event Catering DBA Tha Muncheez | [PERSON_NAME] | $50…" at bounding box center [557, 252] width 1114 height 504
click at [1091, 229] on form "To edit this form you must mark this item incomplete Business Name [PERSON_NAME…" at bounding box center [908, 306] width 398 height 381
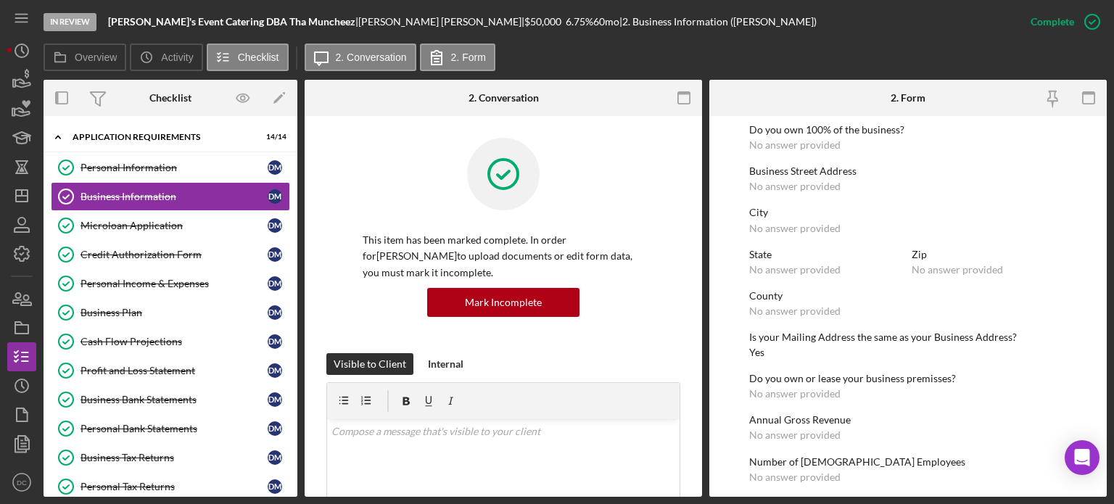
scroll to position [577, 0]
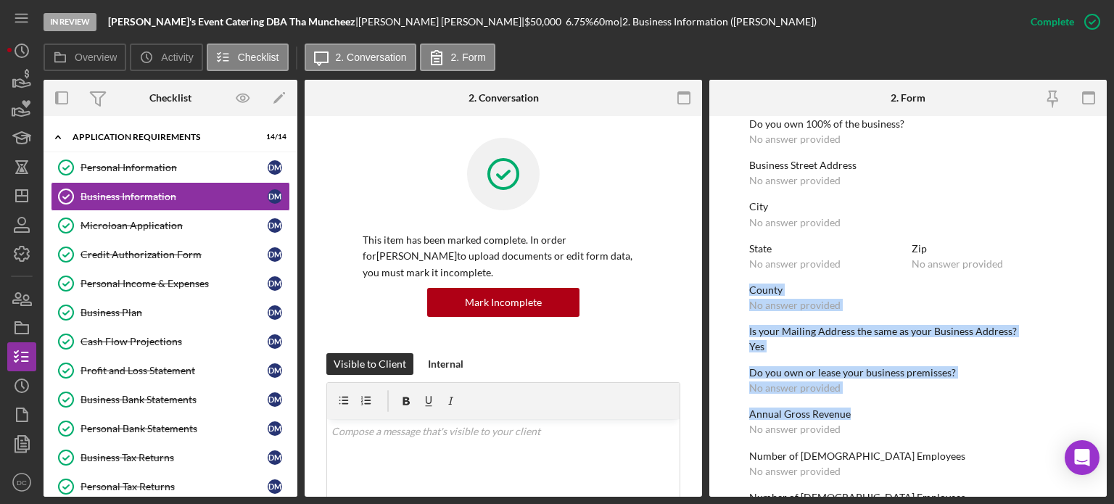
drag, startPoint x: 1113, startPoint y: 397, endPoint x: 1082, endPoint y: 260, distance: 140.6
click at [1082, 260] on div "In Review [PERSON_NAME]'s Event Catering DBA Tha Muncheez | [PERSON_NAME] | $50…" at bounding box center [557, 252] width 1114 height 504
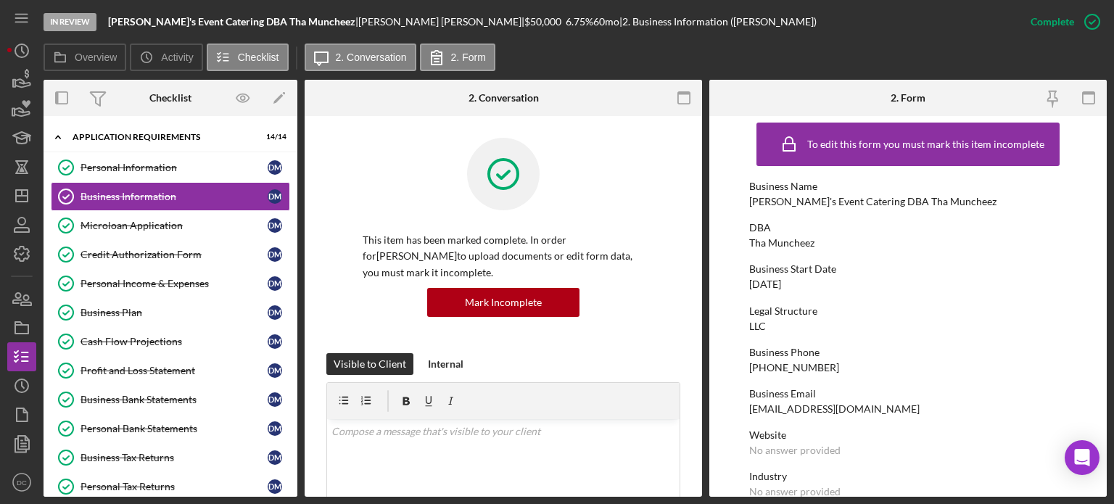
scroll to position [0, 0]
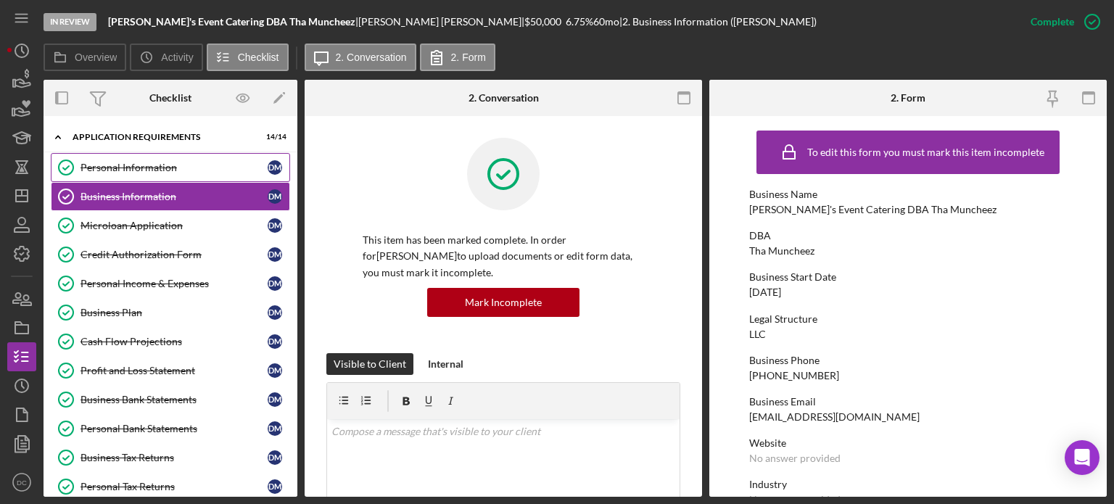
click at [81, 165] on div "Personal Information" at bounding box center [174, 168] width 187 height 12
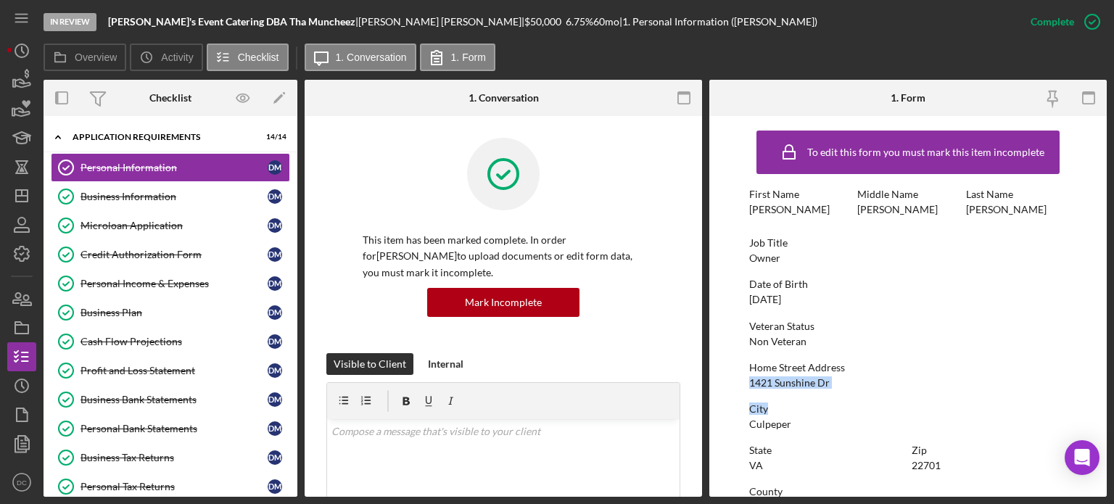
drag, startPoint x: 839, startPoint y: 390, endPoint x: 743, endPoint y: 379, distance: 96.4
click at [743, 379] on form "To edit this form you must mark this item incomplete First Name [PERSON_NAME] M…" at bounding box center [908, 306] width 398 height 381
click at [787, 393] on div "To edit this form you must mark this item incomplete First Name [PERSON_NAME] M…" at bounding box center [908, 454] width 318 height 662
click at [878, 388] on div "Home Street Address [STREET_ADDRESS]" at bounding box center [908, 375] width 318 height 27
drag, startPoint x: 827, startPoint y: 382, endPoint x: 747, endPoint y: 382, distance: 79.8
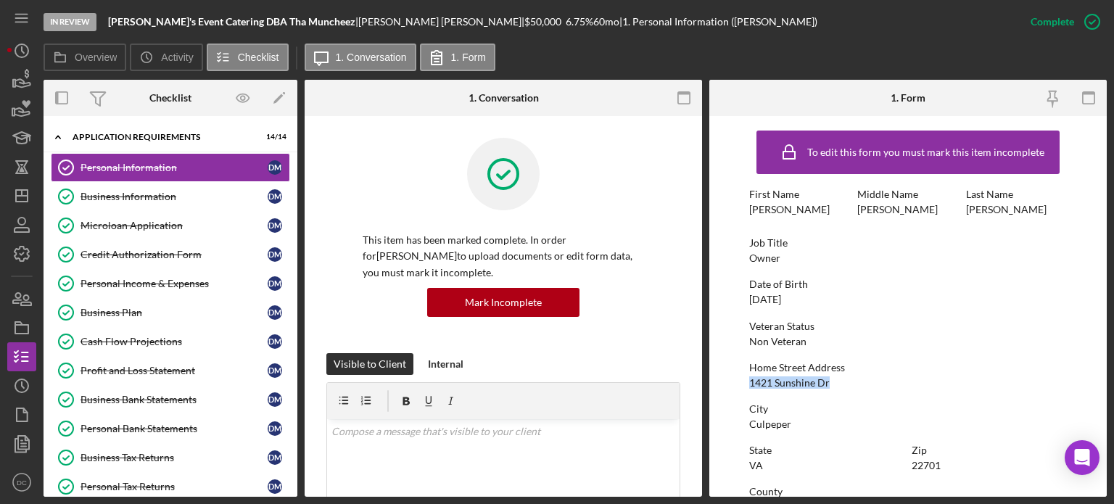
click at [747, 382] on form "To edit this form you must mark this item incomplete First Name [PERSON_NAME] M…" at bounding box center [908, 306] width 398 height 381
copy div "1421 Sunshine Dr"
drag, startPoint x: 297, startPoint y: 214, endPoint x: 298, endPoint y: 244, distance: 29.7
click at [298, 244] on div "Overview Internal Workflow Stage In Review Icon/Dropdown Arrow Archive (can una…" at bounding box center [575, 288] width 1063 height 417
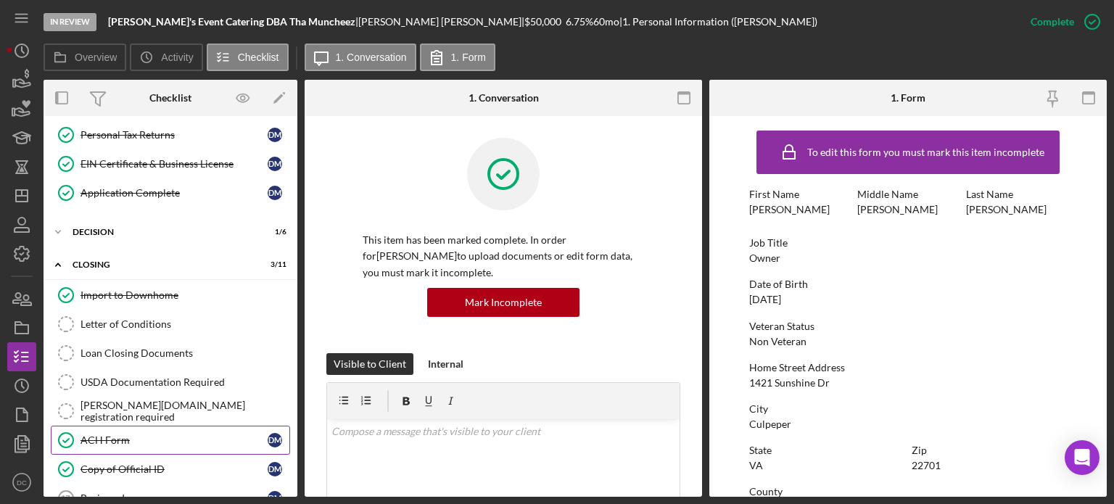
scroll to position [361, 0]
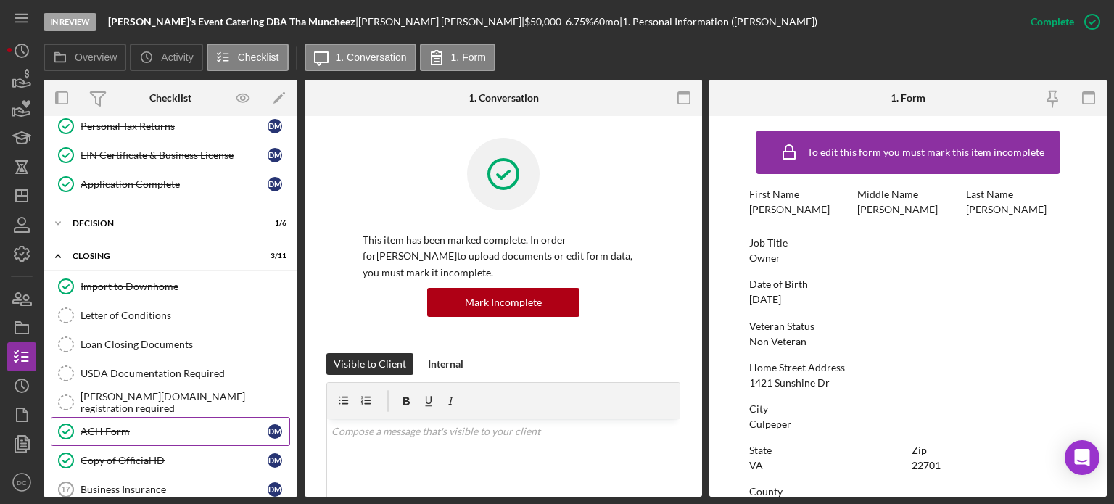
drag, startPoint x: 242, startPoint y: 423, endPoint x: 149, endPoint y: 422, distance: 92.9
click at [149, 426] on div "ACH Form" at bounding box center [174, 432] width 187 height 12
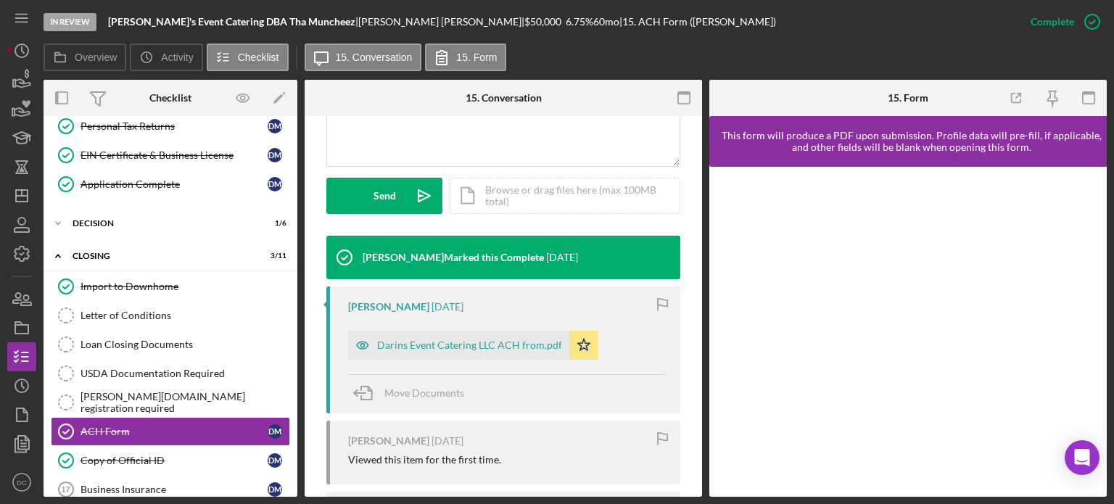
scroll to position [405, 0]
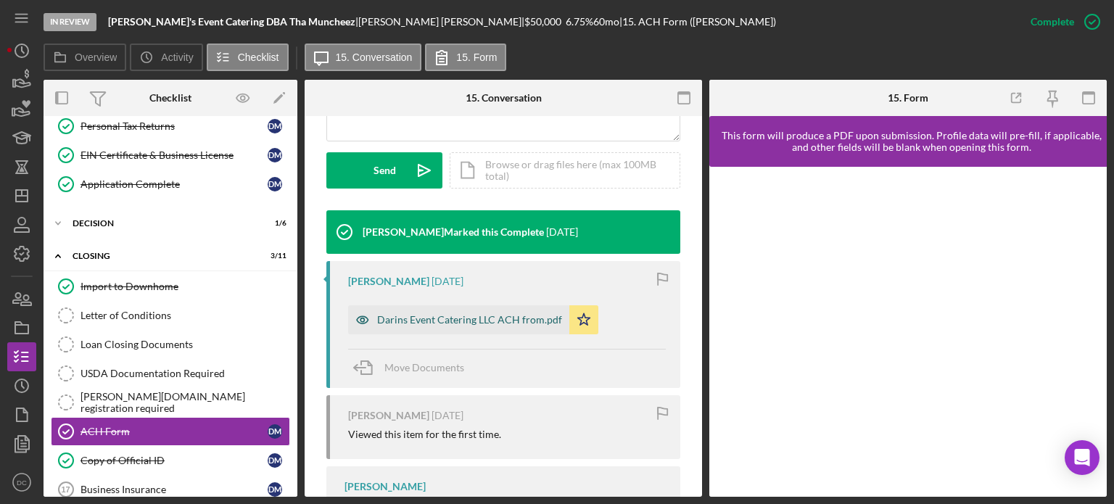
click at [441, 321] on div "Darins Event Catering LLC ACH from.pdf" at bounding box center [469, 320] width 185 height 12
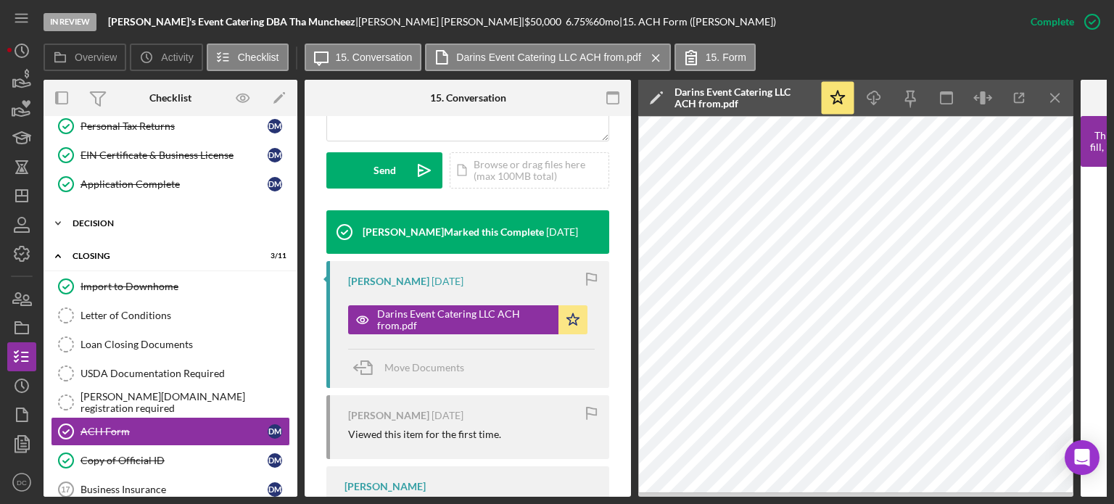
drag, startPoint x: 299, startPoint y: 287, endPoint x: 282, endPoint y: 223, distance: 65.3
click at [282, 223] on div "Overview Internal Workflow Stage In Review Icon/Dropdown Arrow Archive (can una…" at bounding box center [575, 288] width 1063 height 417
click at [190, 155] on div "EIN Certificate & Business License" at bounding box center [174, 155] width 187 height 12
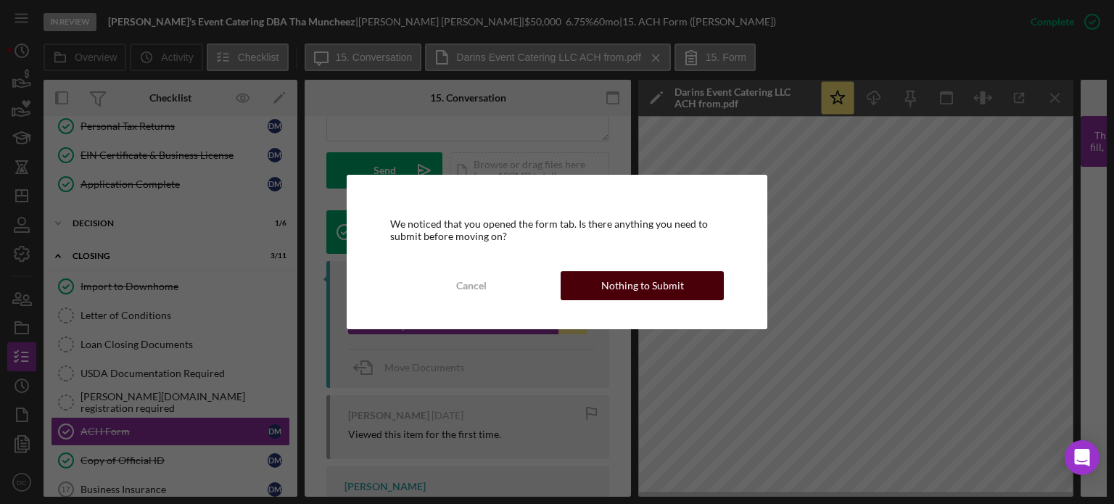
click at [618, 295] on div "Nothing to Submit" at bounding box center [642, 285] width 83 height 29
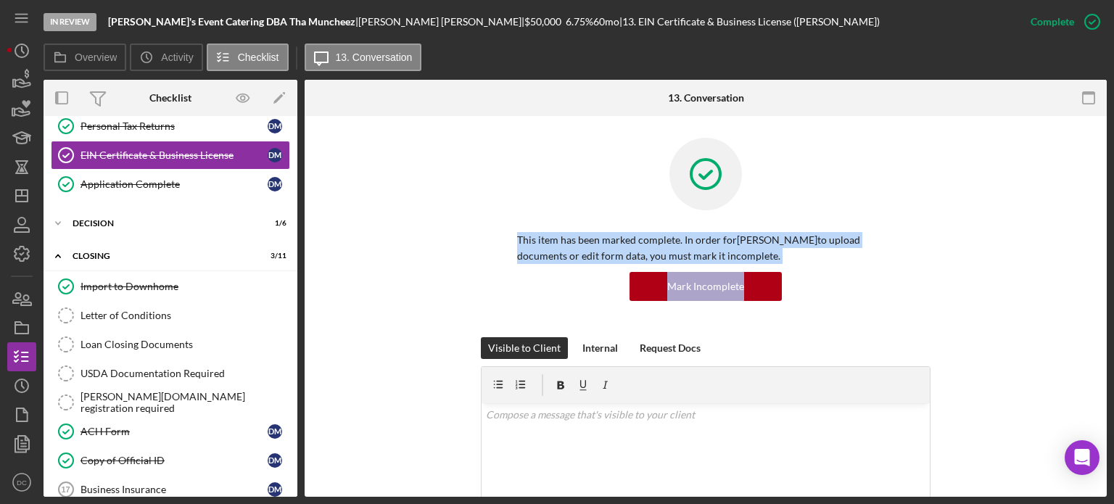
drag, startPoint x: 1108, startPoint y: 179, endPoint x: 1113, endPoint y: 279, distance: 99.5
click at [1113, 279] on div "In Review [PERSON_NAME]'s Event Catering DBA Tha Muncheez | [PERSON_NAME] | $50…" at bounding box center [557, 252] width 1114 height 504
drag, startPoint x: 1101, startPoint y: 226, endPoint x: 1113, endPoint y: 268, distance: 44.5
click at [1113, 268] on div "In Review [PERSON_NAME]'s Event Catering DBA Tha Muncheez | [PERSON_NAME] | $50…" at bounding box center [557, 252] width 1114 height 504
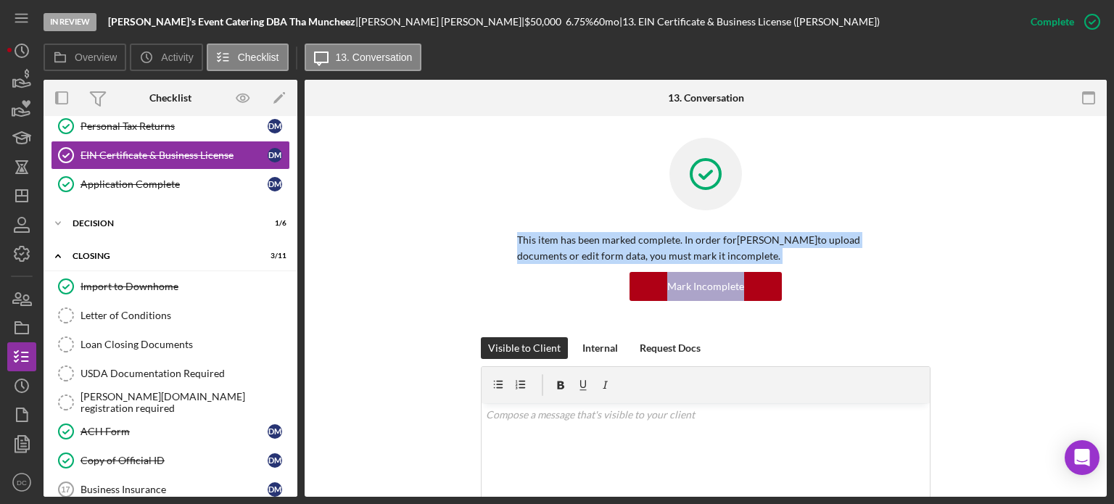
click at [1113, 234] on div "In Review [PERSON_NAME]'s Event Catering DBA Tha Muncheez | [PERSON_NAME] | $50…" at bounding box center [557, 252] width 1114 height 504
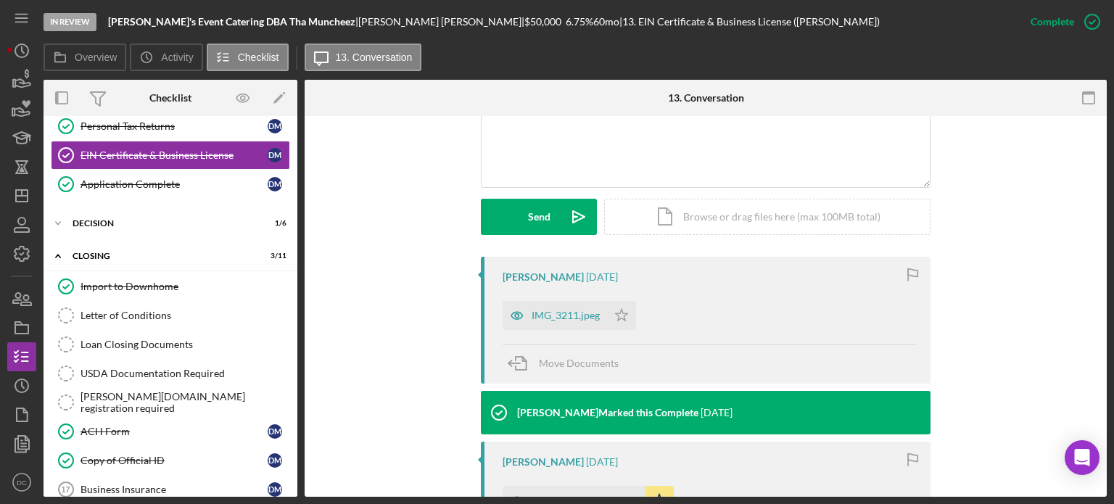
scroll to position [349, 0]
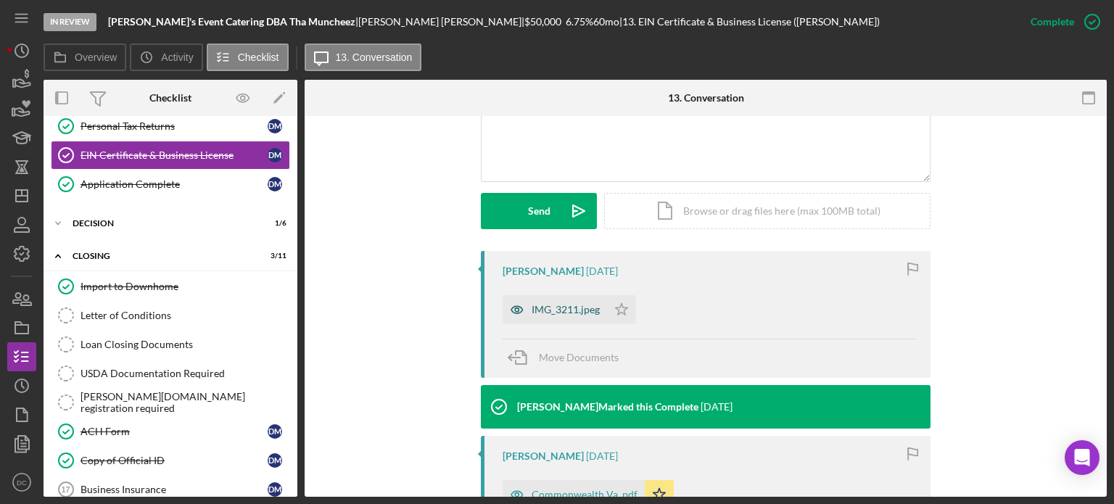
click at [537, 313] on div "IMG_3211.jpeg" at bounding box center [566, 310] width 68 height 12
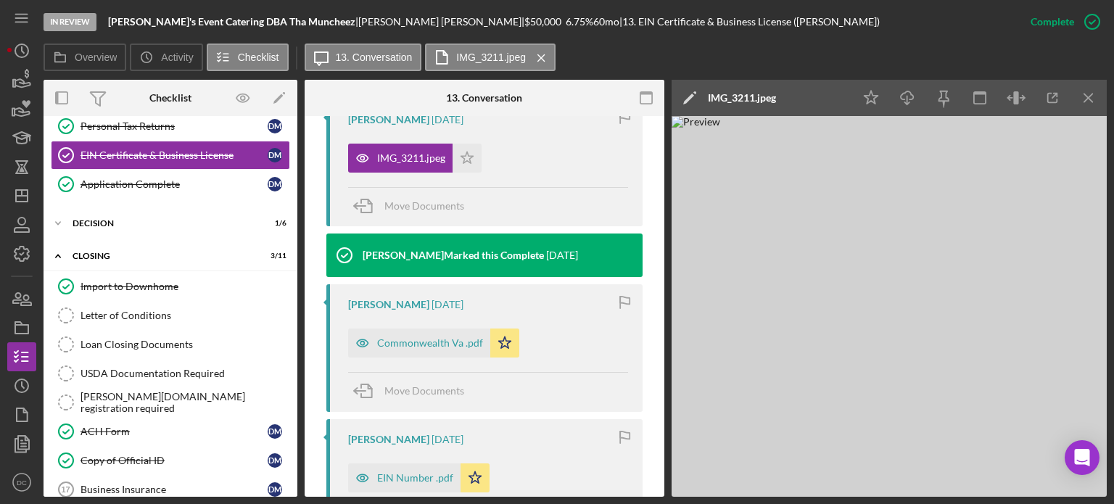
scroll to position [551, 0]
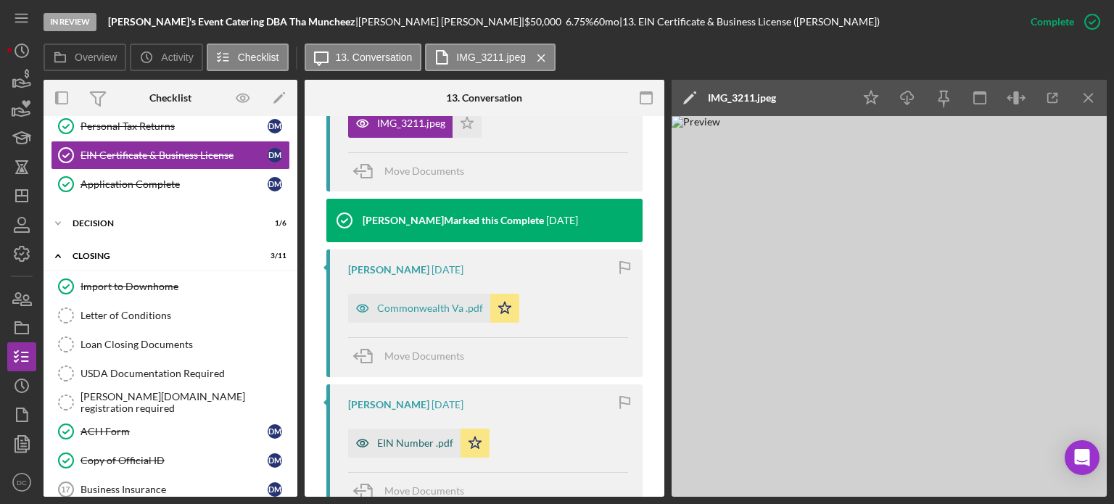
click at [413, 438] on div "EIN Number .pdf" at bounding box center [415, 443] width 76 height 12
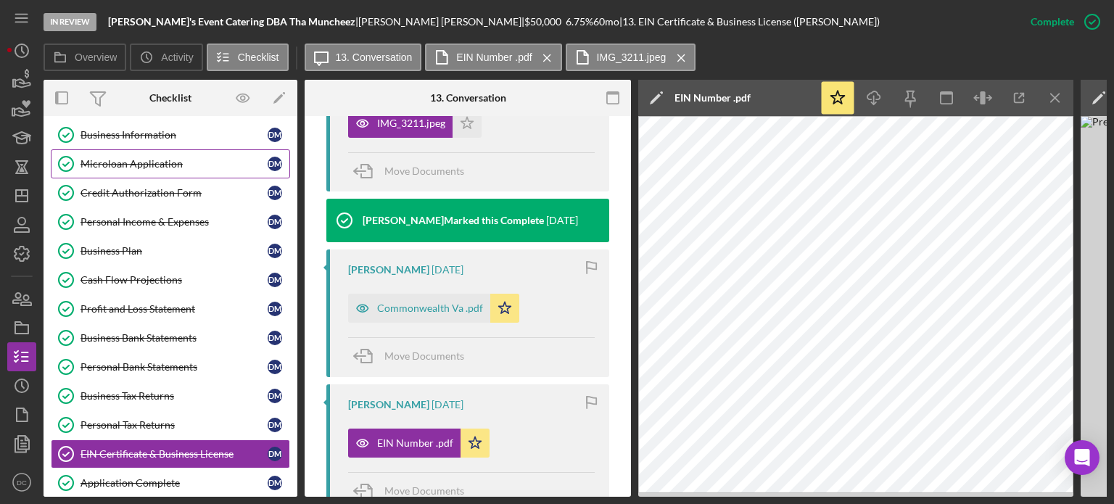
scroll to position [8, 0]
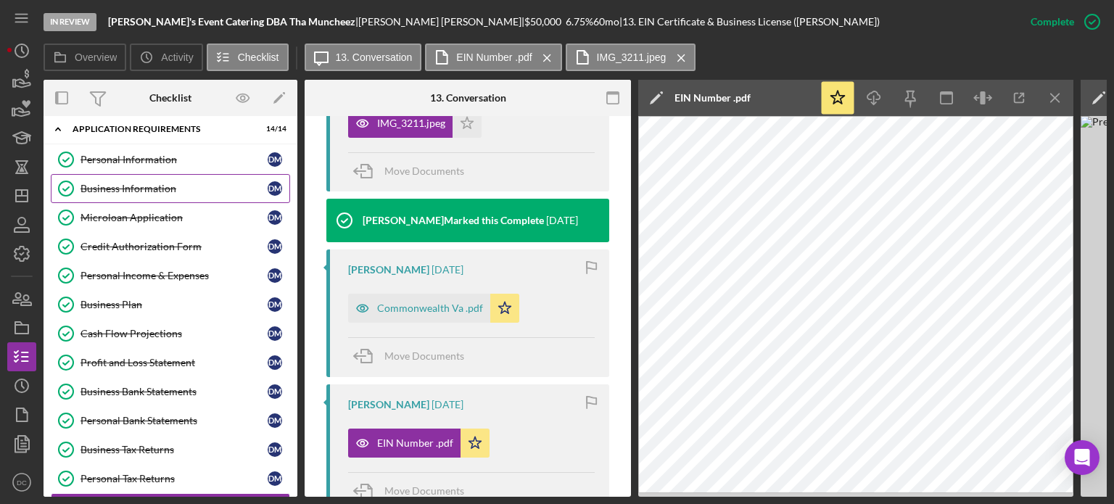
click at [147, 193] on div "Business Information" at bounding box center [174, 189] width 187 height 12
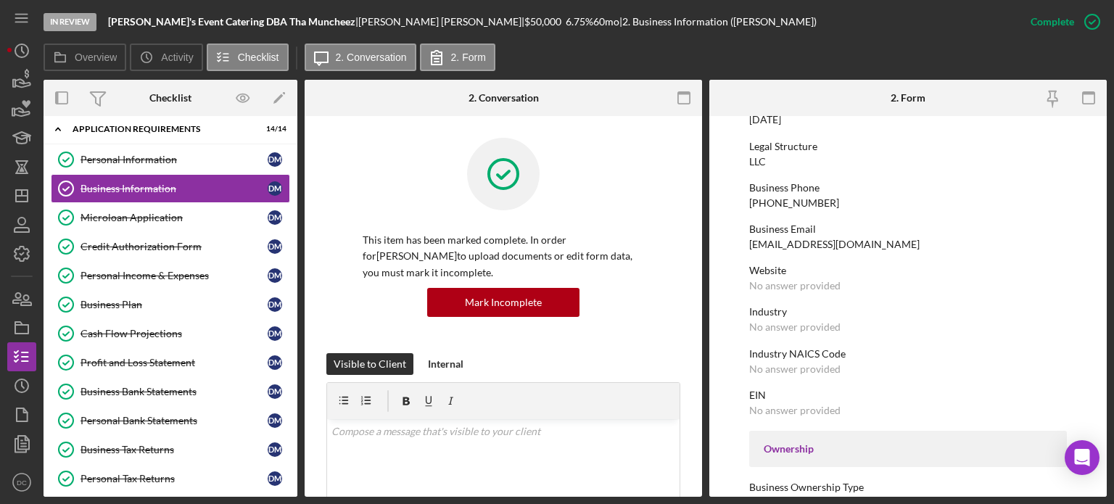
scroll to position [128, 0]
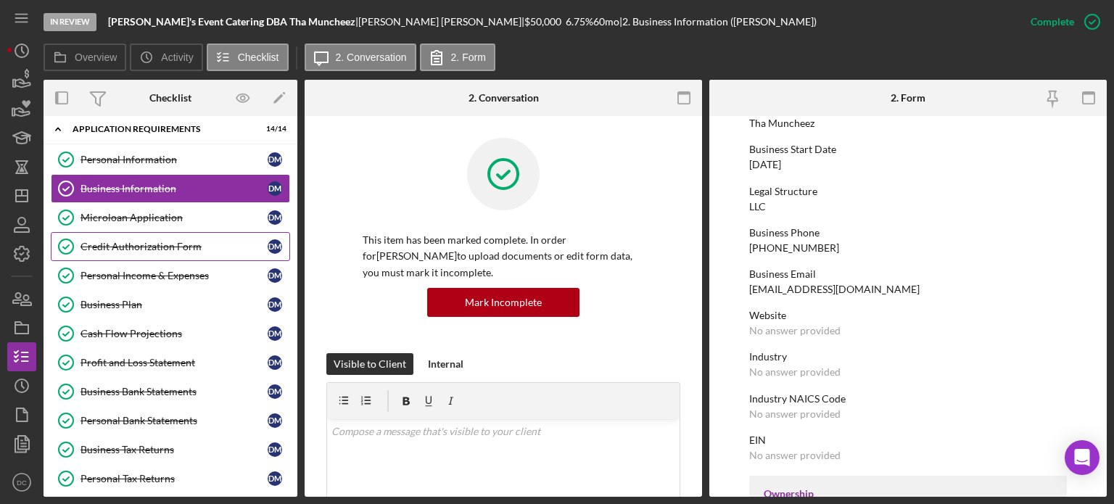
click at [133, 252] on link "Credit Authorization Form Credit Authorization Form [PERSON_NAME]" at bounding box center [170, 246] width 239 height 29
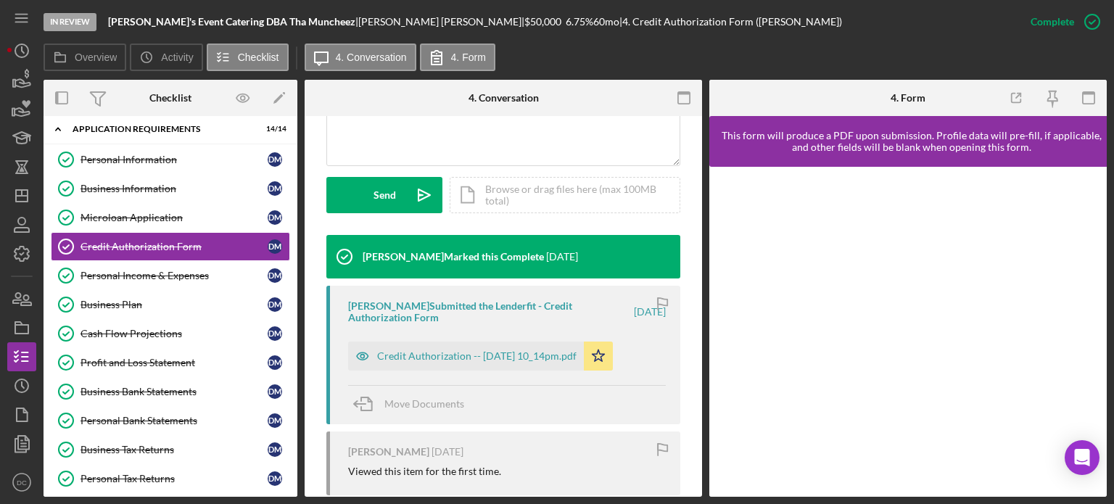
scroll to position [390, 0]
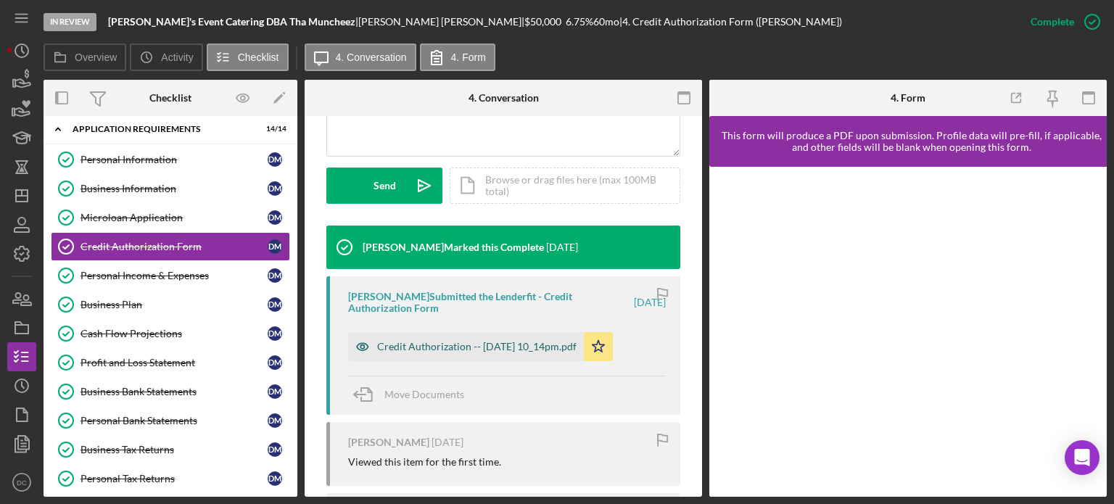
click at [489, 337] on div "Credit Authorization -- [DATE] 10_14pm.pdf" at bounding box center [466, 346] width 236 height 29
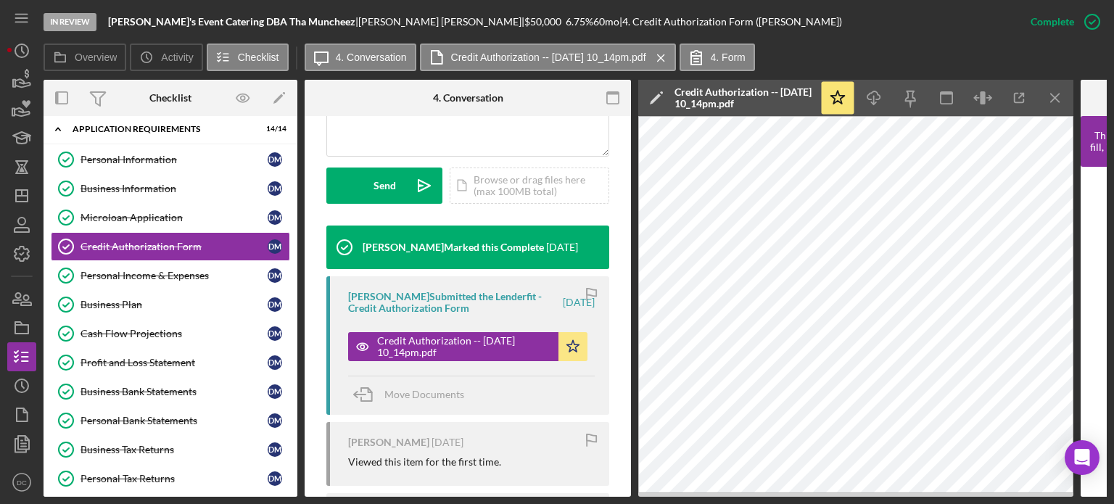
drag, startPoint x: 298, startPoint y: 189, endPoint x: 300, endPoint y: 324, distance: 134.2
click at [300, 324] on div "Overview Internal Workflow Stage In Review Icon/Dropdown Arrow Archive (can una…" at bounding box center [575, 288] width 1063 height 417
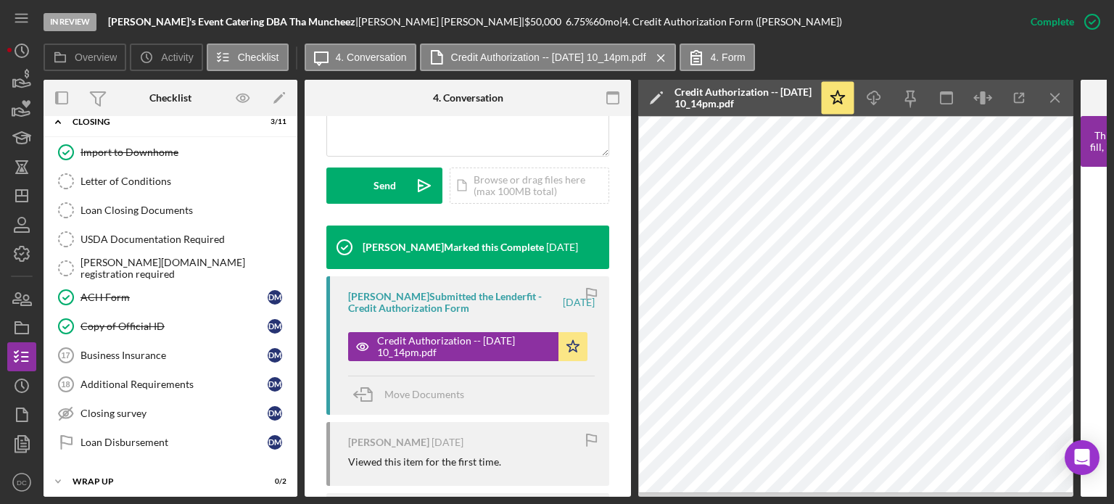
scroll to position [498, 0]
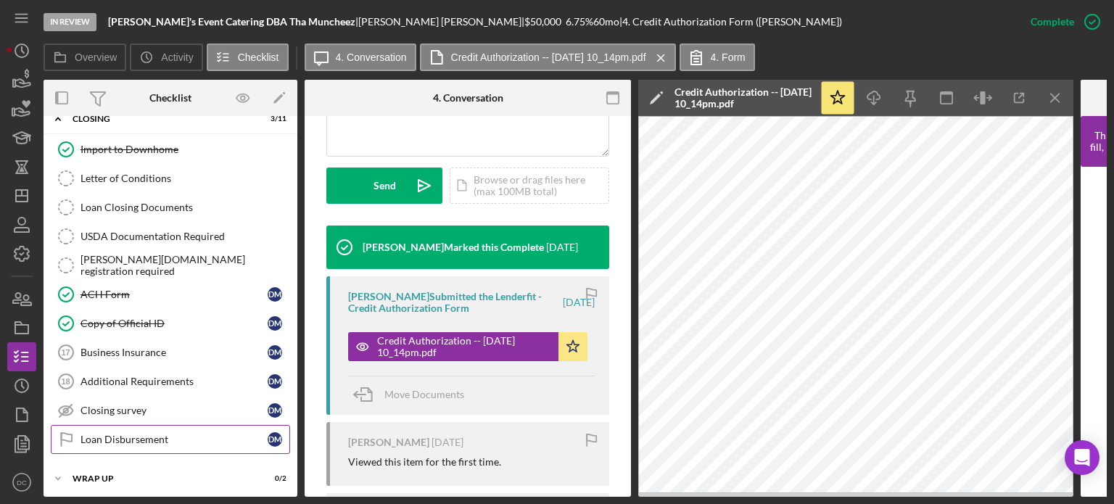
click at [189, 434] on div "Loan Disbursement" at bounding box center [174, 440] width 187 height 12
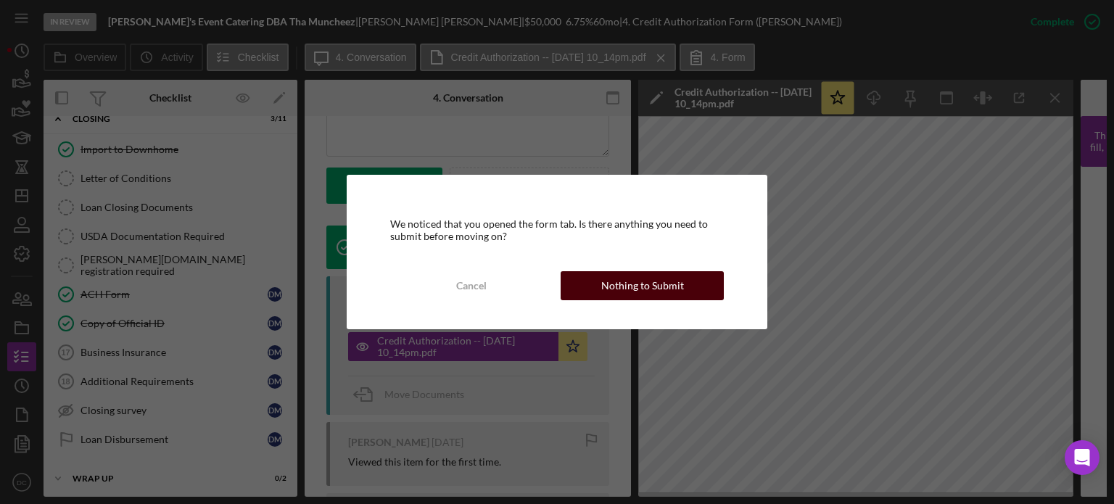
click at [602, 280] on button "Nothing to Submit" at bounding box center [642, 285] width 163 height 29
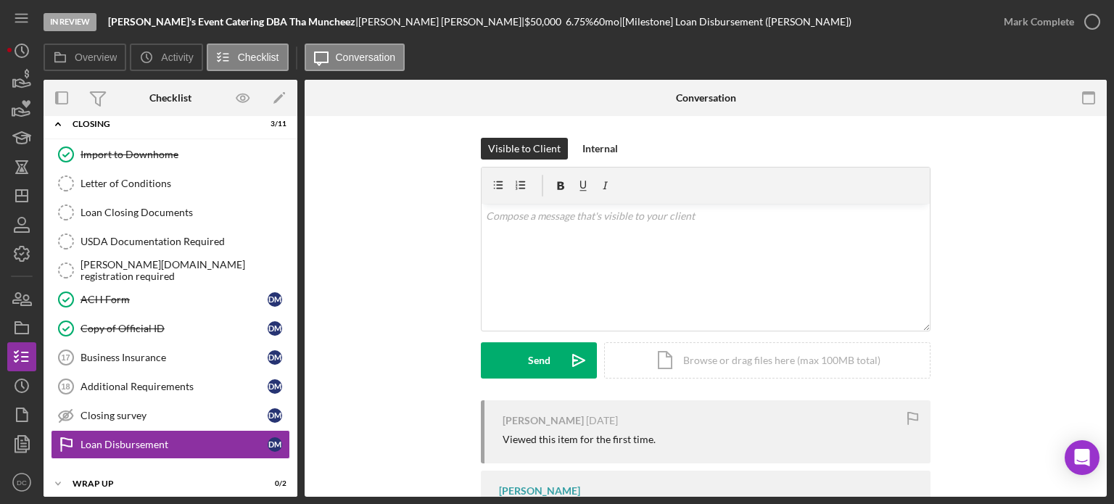
click at [1113, 128] on div "In Review [PERSON_NAME]'s Event Catering DBA Tha Muncheez | [PERSON_NAME] | $50…" at bounding box center [557, 252] width 1114 height 504
drag, startPoint x: 1108, startPoint y: 131, endPoint x: 1113, endPoint y: 179, distance: 48.2
click at [1113, 179] on div "In Review [PERSON_NAME]'s Event Catering DBA Tha Muncheez | [PERSON_NAME] | $50…" at bounding box center [557, 252] width 1114 height 504
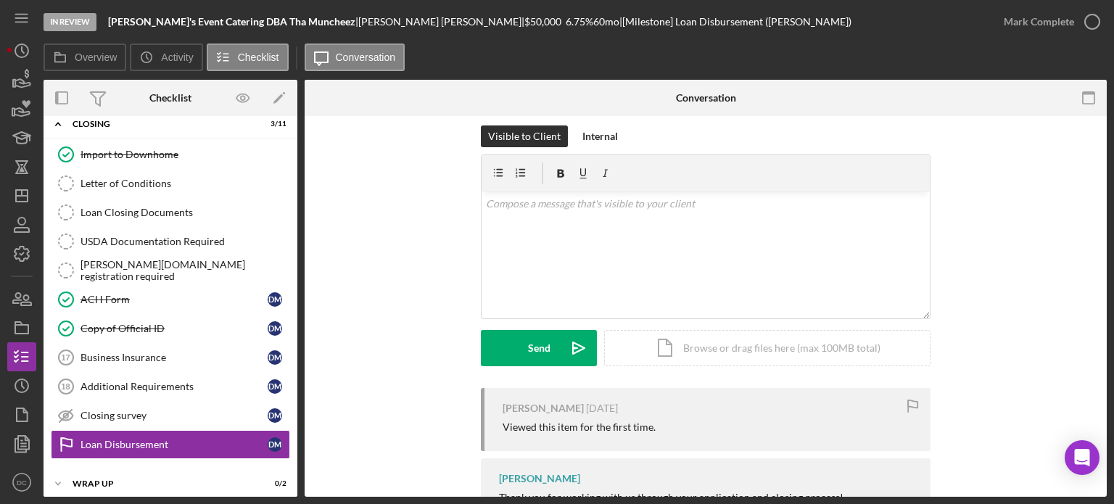
scroll to position [0, 0]
